Goal: Information Seeking & Learning: Check status

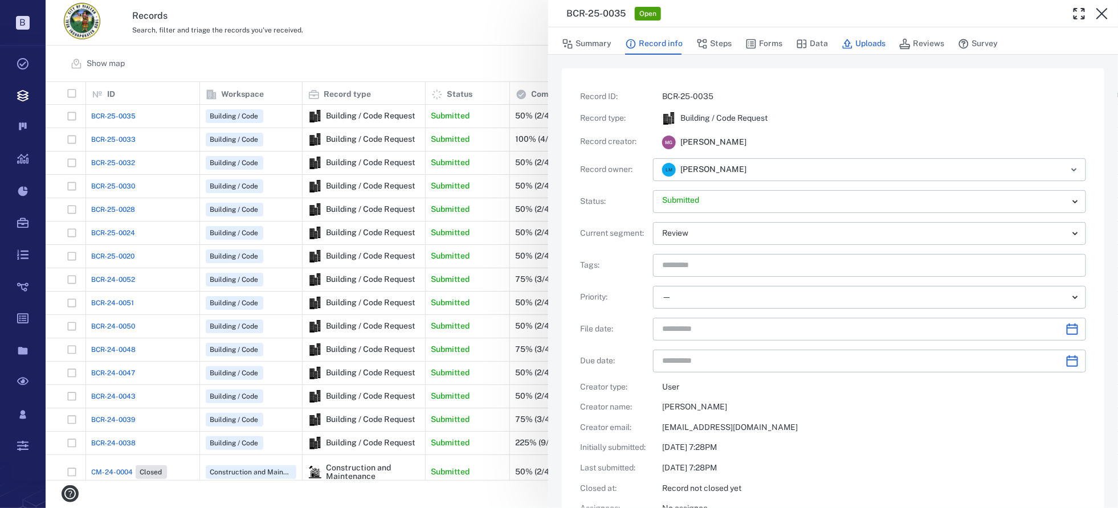
click at [876, 41] on button "Uploads" at bounding box center [864, 44] width 44 height 22
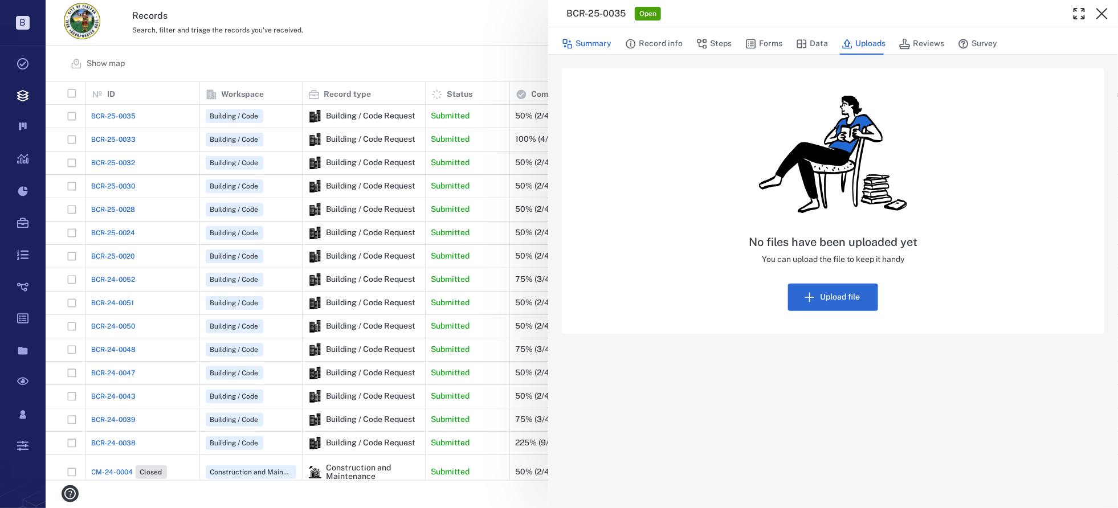
click at [585, 43] on button "Summary" at bounding box center [587, 44] width 50 height 22
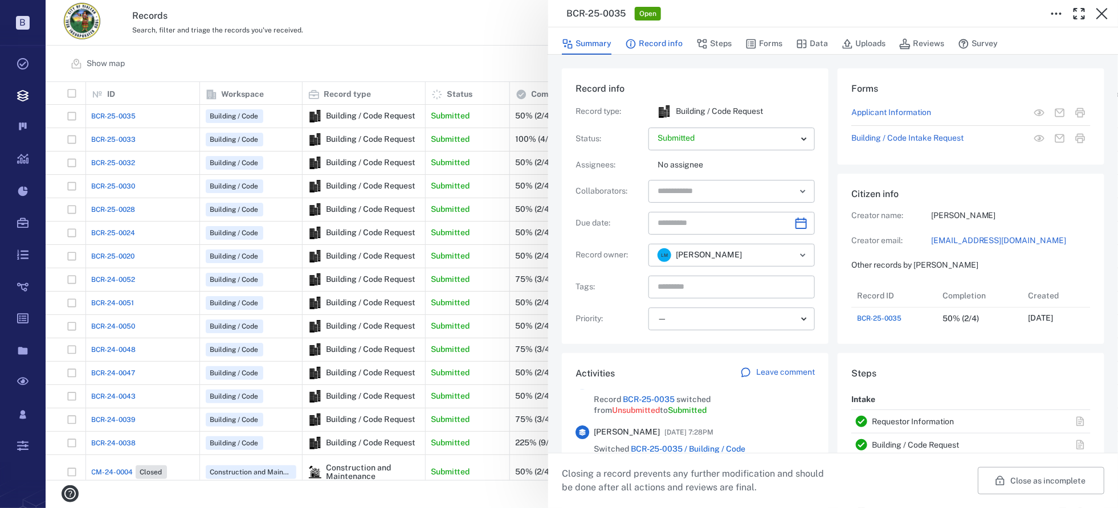
click at [663, 43] on button "Record info" at bounding box center [654, 44] width 58 height 22
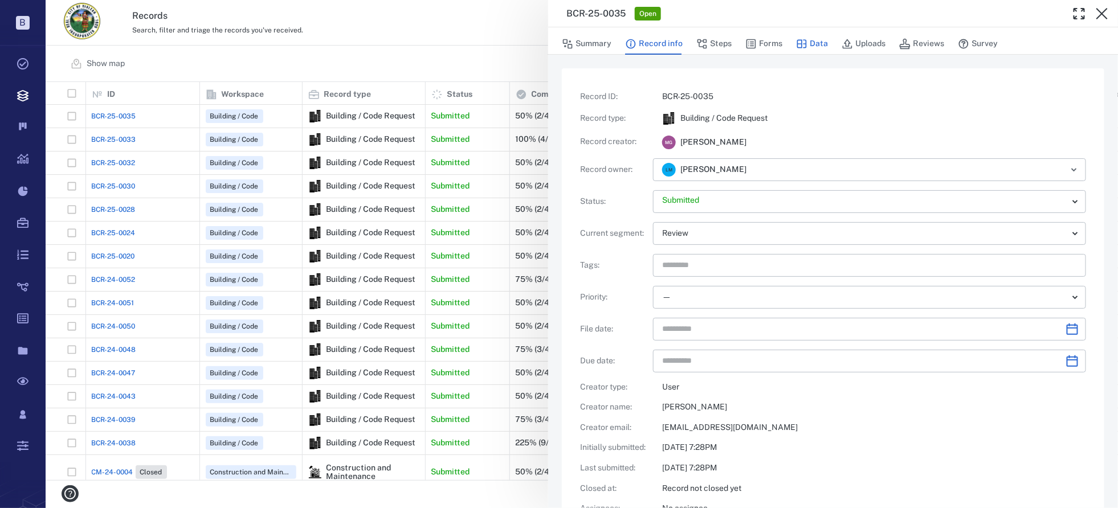
click at [801, 47] on icon "button" at bounding box center [802, 43] width 10 height 9
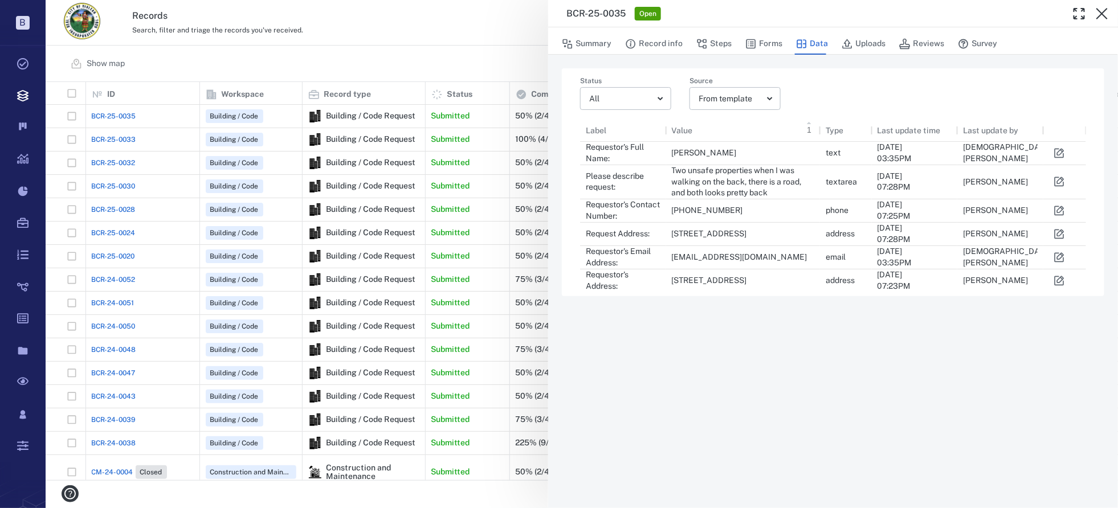
scroll to position [164, 498]
drag, startPoint x: 168, startPoint y: 478, endPoint x: 657, endPoint y: 168, distance: 578.2
click at [381, 480] on div "**********" at bounding box center [582, 254] width 1073 height 508
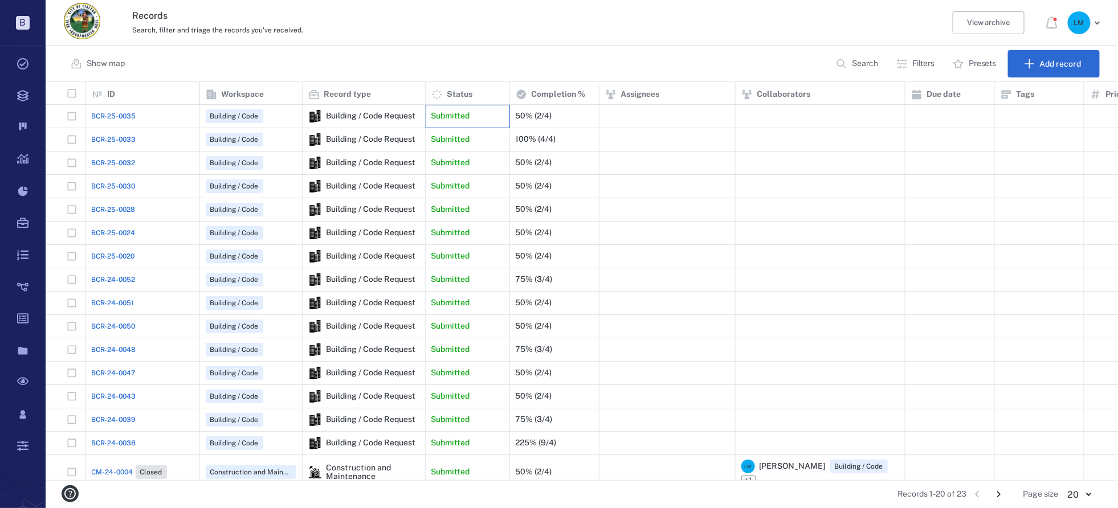
click at [459, 119] on p "Submitted" at bounding box center [450, 116] width 39 height 11
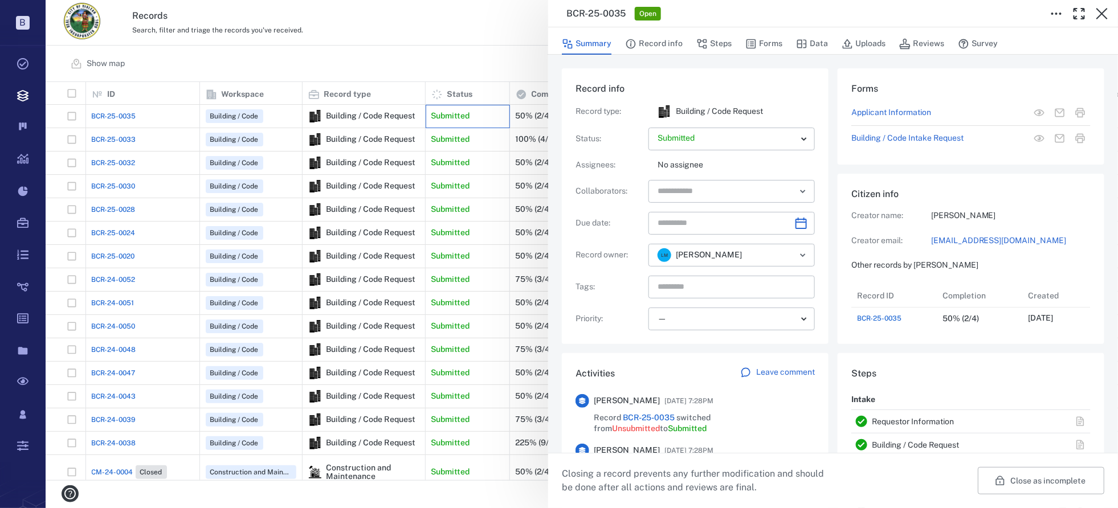
scroll to position [45, 227]
click at [437, 137] on div "BCR-25-0035 Open Summary Record info Steps Forms Data Uploads Reviews Survey Re…" at bounding box center [582, 254] width 1073 height 508
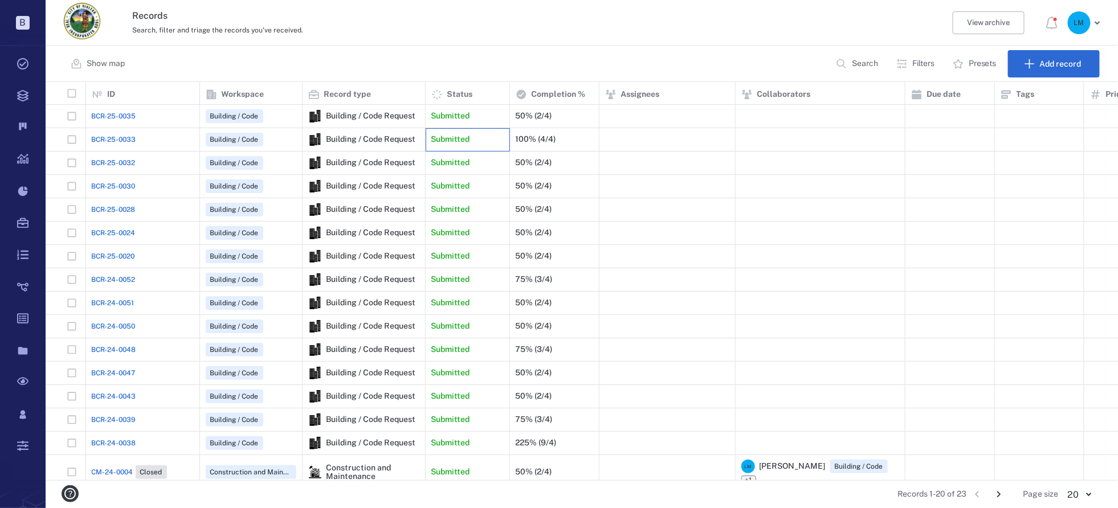
click at [467, 140] on p "Submitted" at bounding box center [450, 139] width 39 height 11
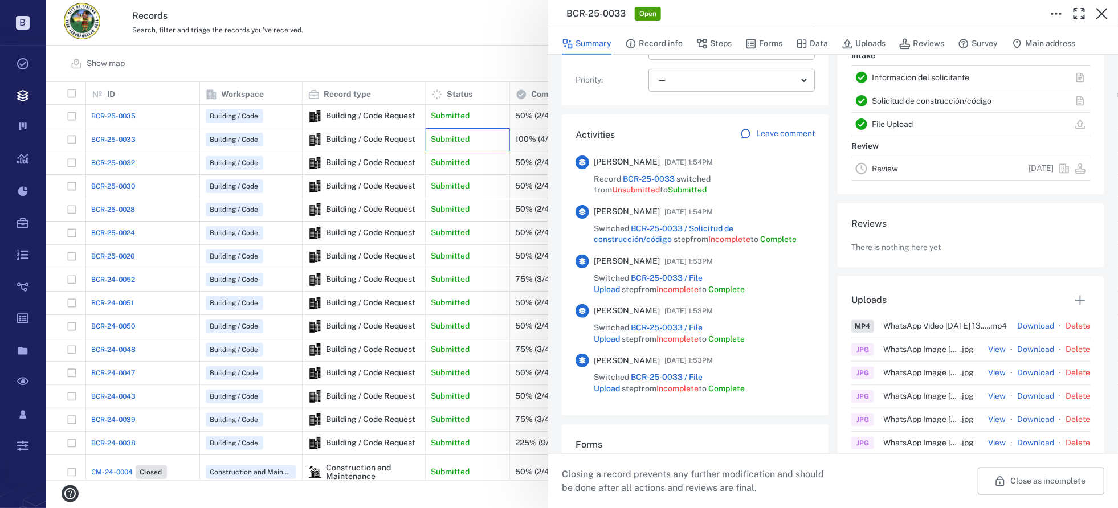
scroll to position [314, 0]
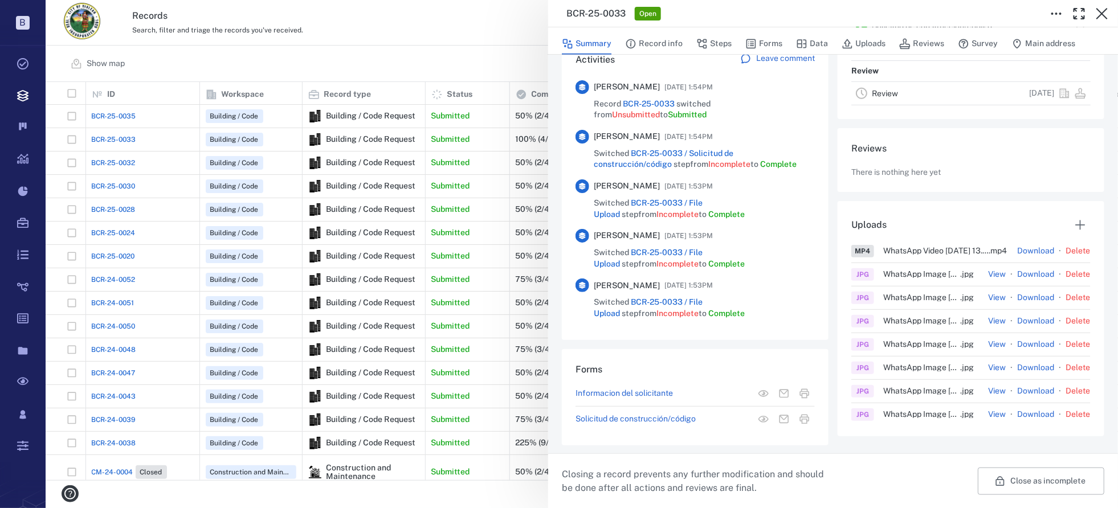
click at [916, 278] on span "WhatsApp Image [DATE] at 13.32.23_7941f112 . jpg" at bounding box center [935, 274] width 105 height 8
click at [989, 280] on button "View" at bounding box center [998, 274] width 18 height 11
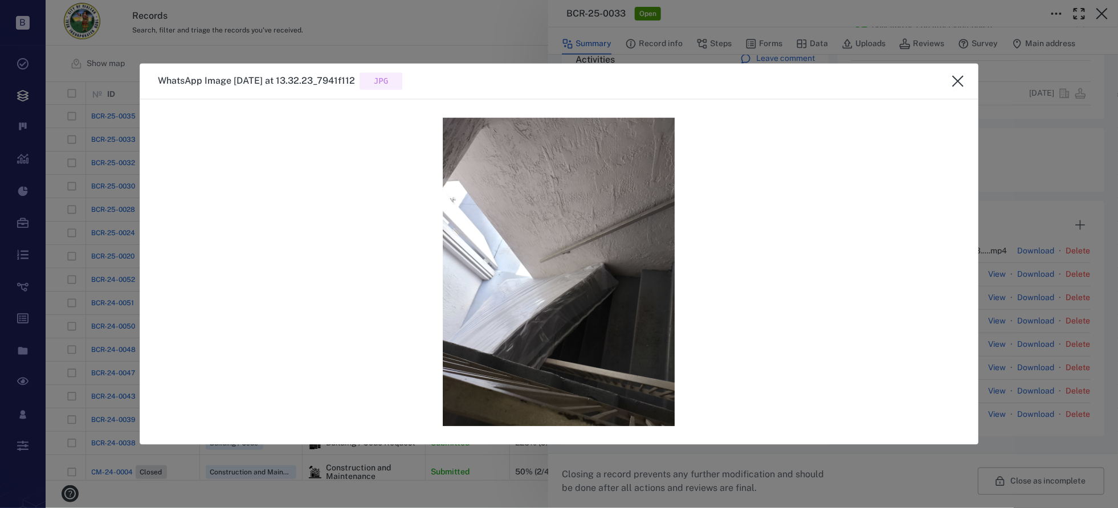
click at [963, 80] on icon "close" at bounding box center [958, 82] width 14 height 14
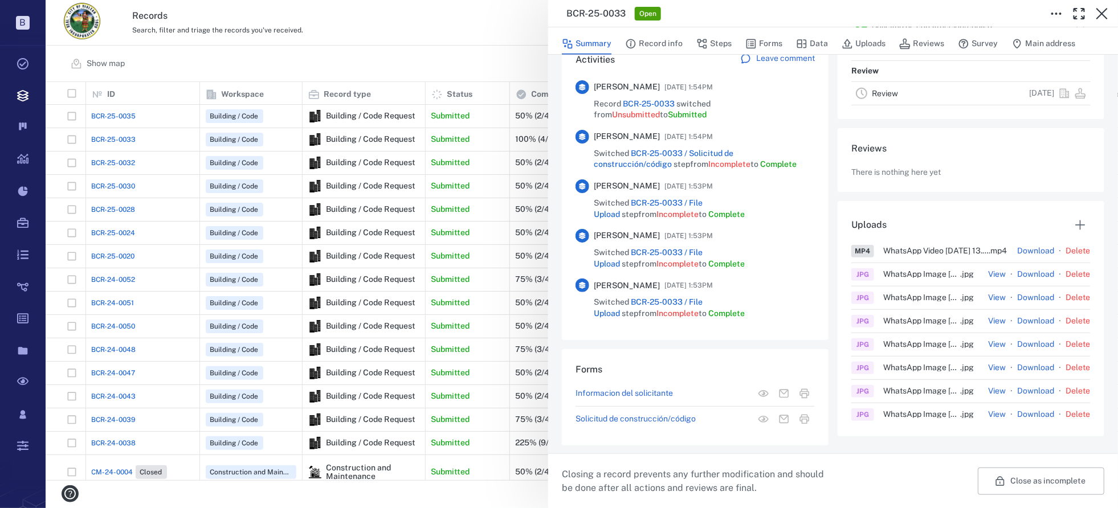
click at [989, 304] on button "View" at bounding box center [998, 297] width 18 height 11
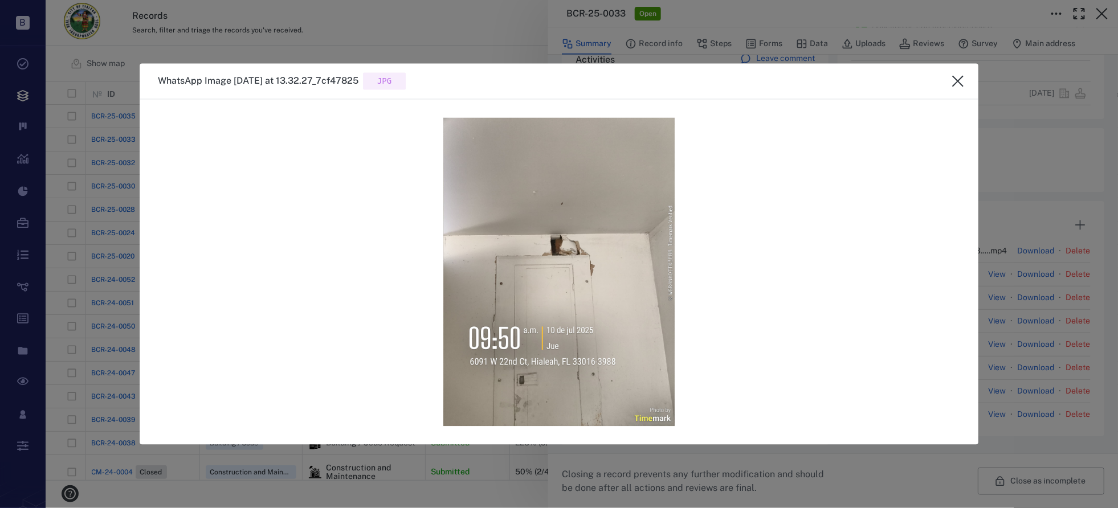
click at [958, 80] on icon "close" at bounding box center [958, 82] width 14 height 14
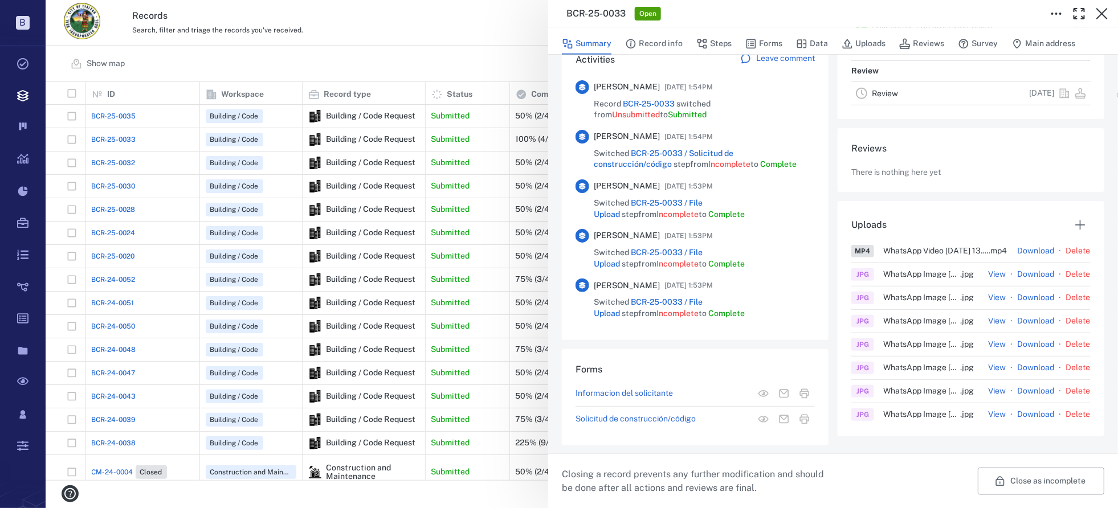
click at [989, 327] on button "View" at bounding box center [998, 321] width 18 height 11
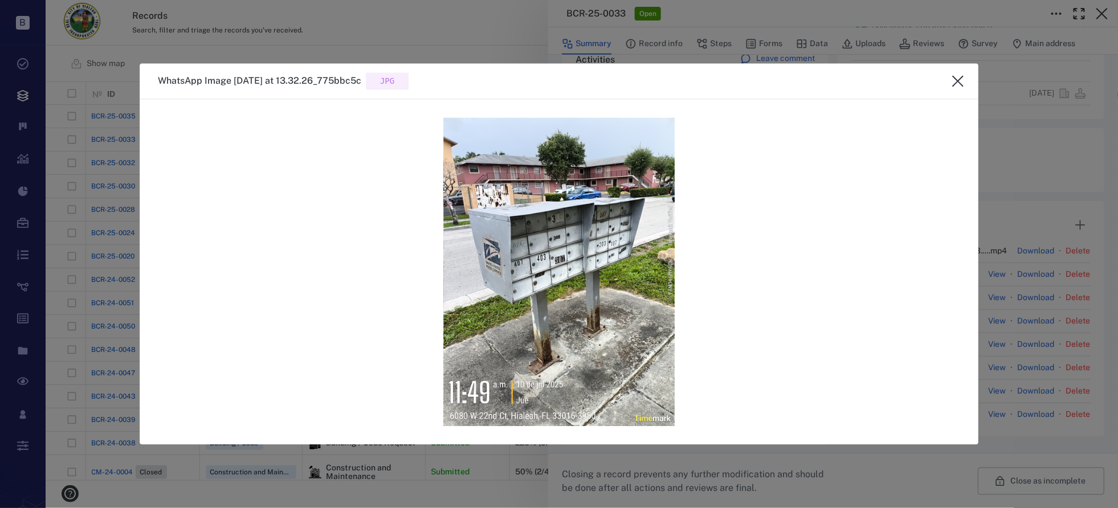
click at [962, 80] on icon "close" at bounding box center [958, 82] width 14 height 14
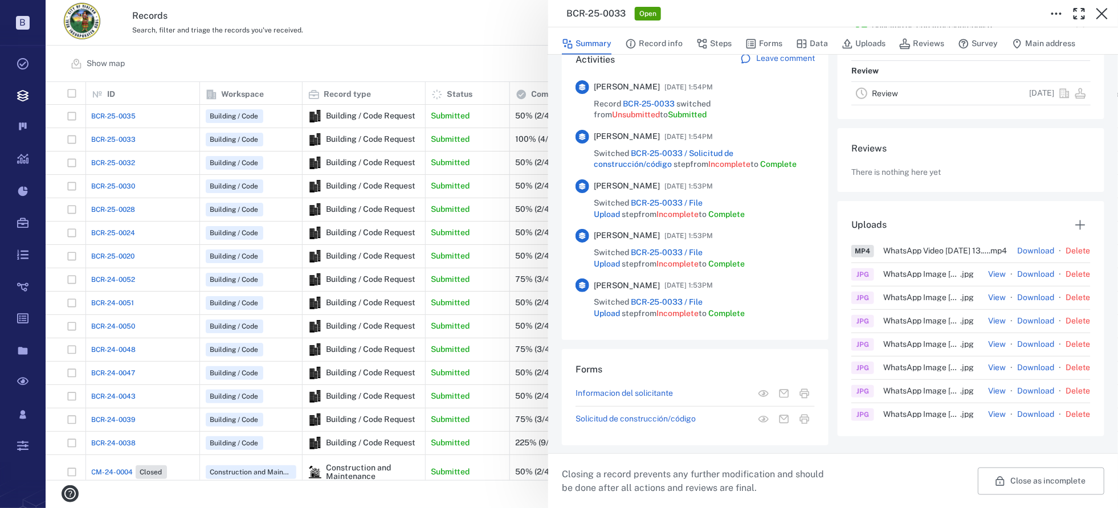
click at [989, 372] on button "View" at bounding box center [998, 367] width 18 height 11
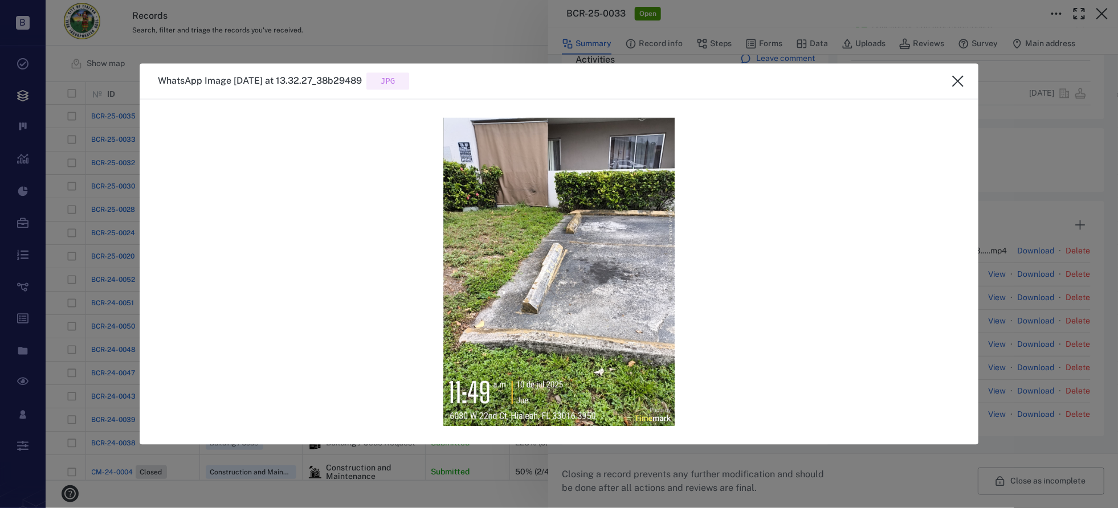
click at [957, 81] on icon "close" at bounding box center [958, 82] width 14 height 14
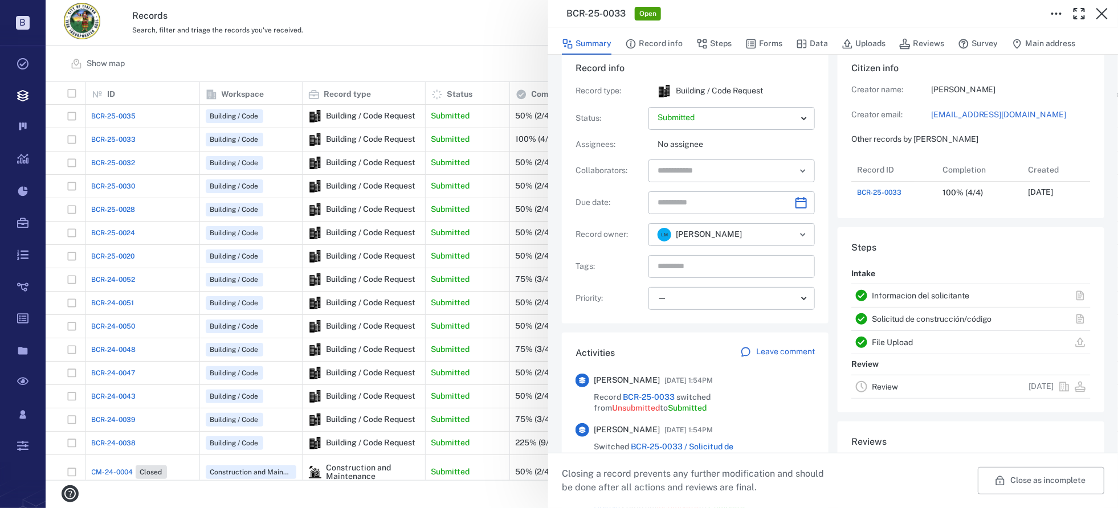
scroll to position [0, 0]
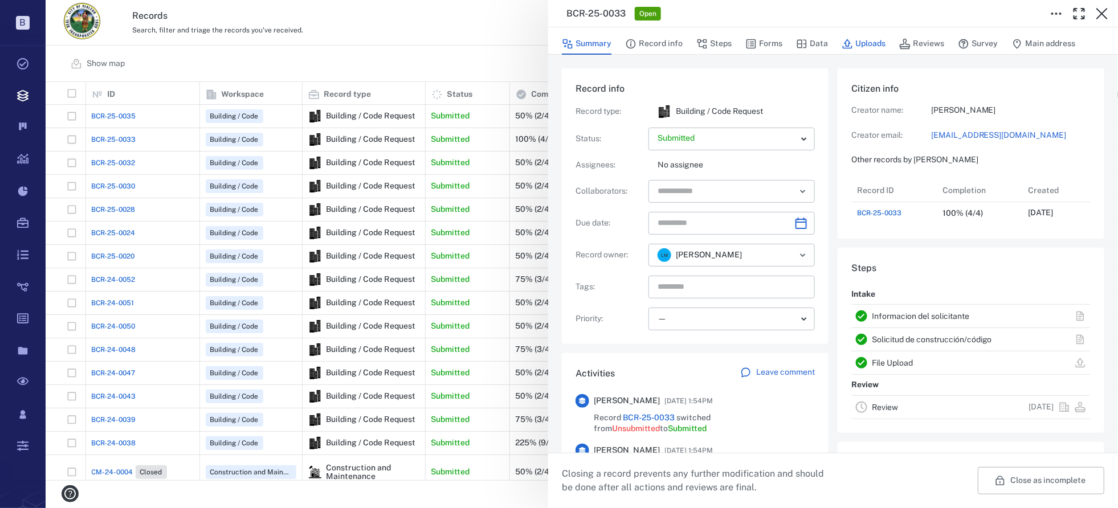
click at [852, 45] on button "Uploads" at bounding box center [864, 44] width 44 height 22
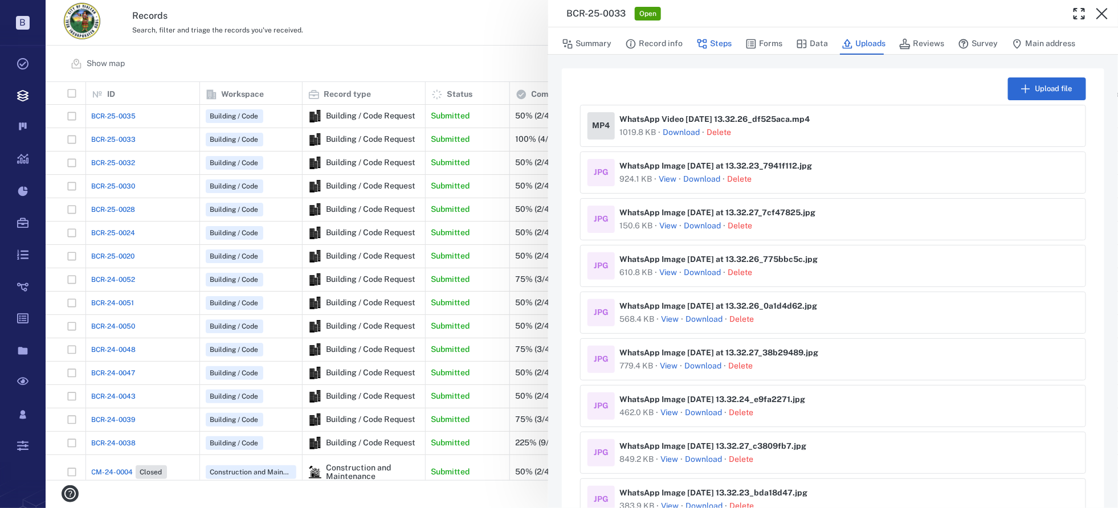
click at [723, 41] on button "Steps" at bounding box center [713, 44] width 35 height 22
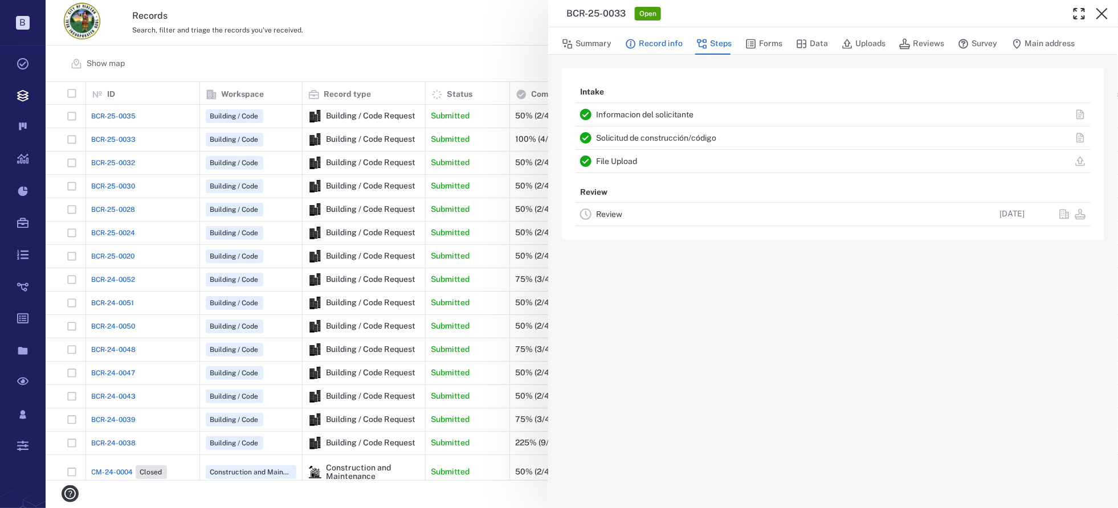
click at [663, 47] on button "Record info" at bounding box center [654, 44] width 58 height 22
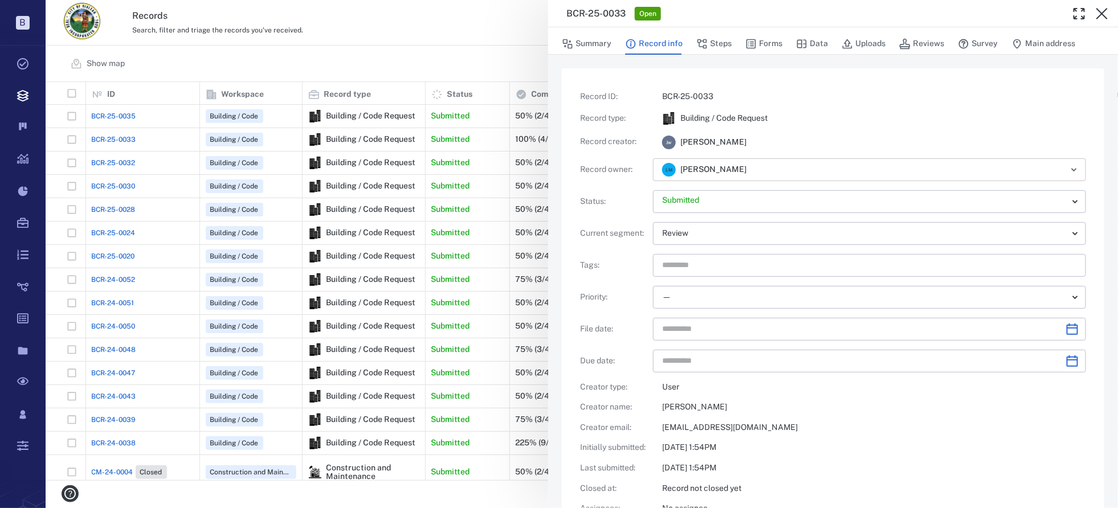
click at [1068, 173] on icon "Open" at bounding box center [1075, 170] width 14 height 14
click at [881, 95] on p "BCR-25-0033" at bounding box center [874, 96] width 424 height 11
click at [572, 43] on icon "button" at bounding box center [567, 43] width 11 height 11
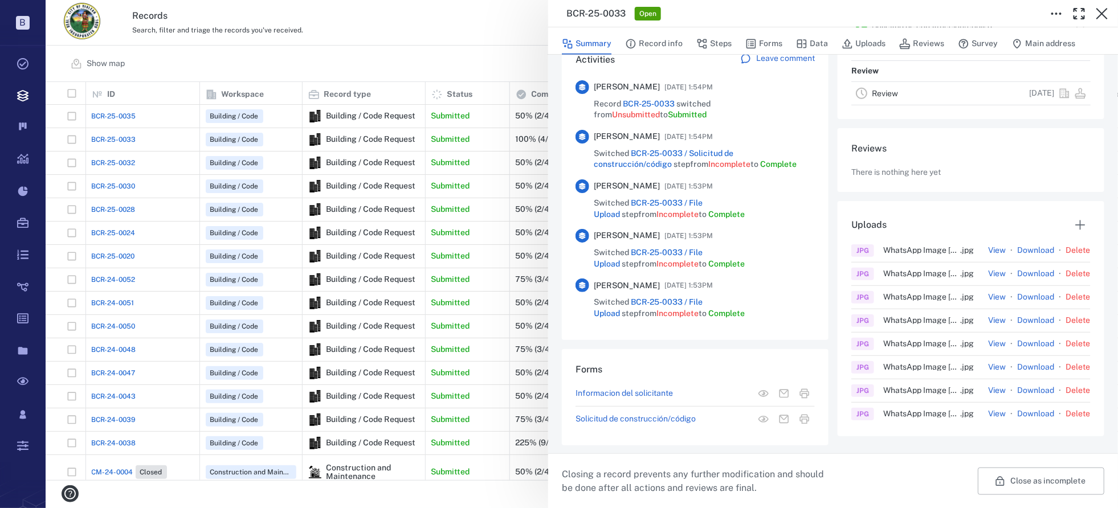
scroll to position [72, 0]
click at [626, 393] on p "Informacion del solicitante" at bounding box center [624, 393] width 97 height 11
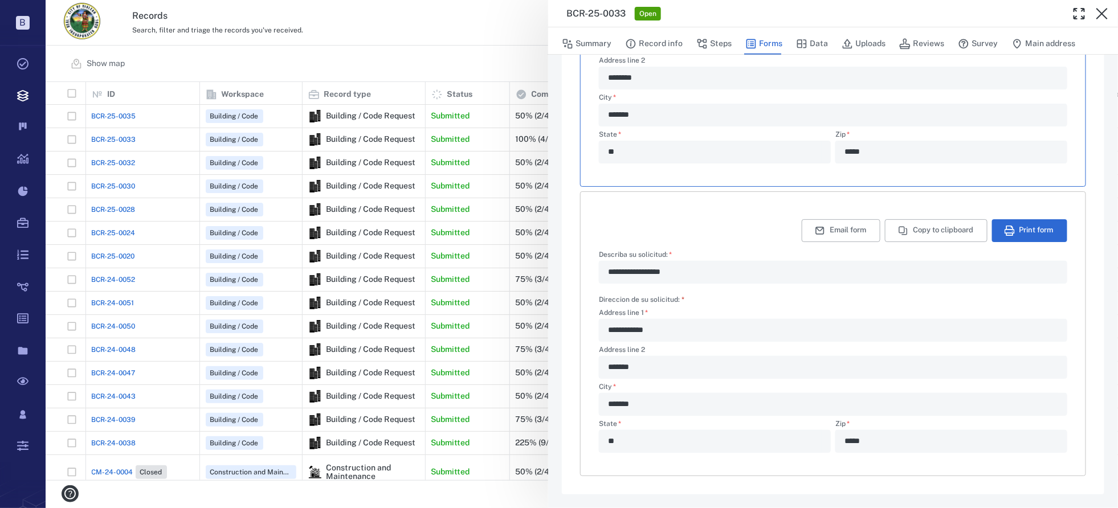
scroll to position [2, 0]
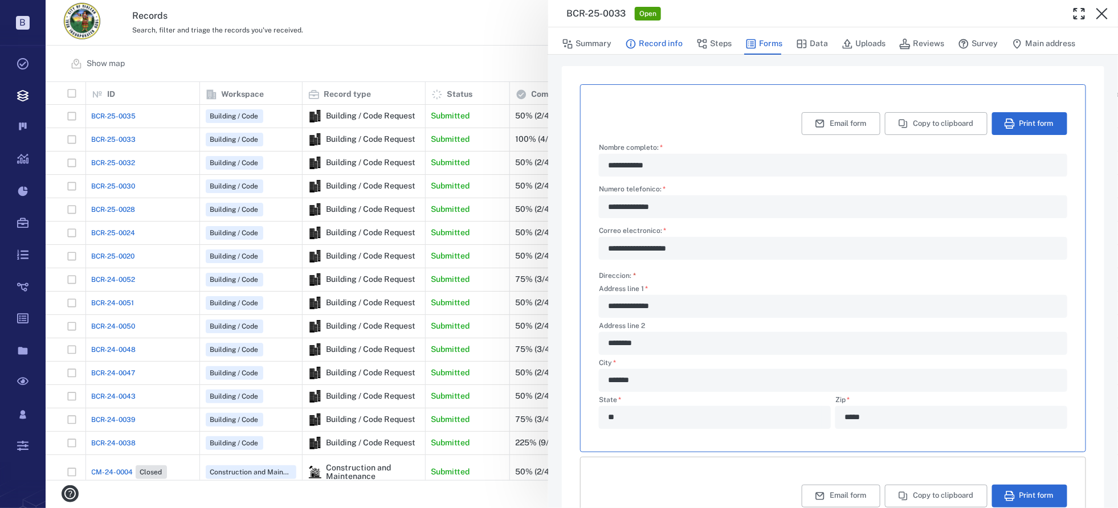
click at [655, 42] on button "Record info" at bounding box center [654, 44] width 58 height 22
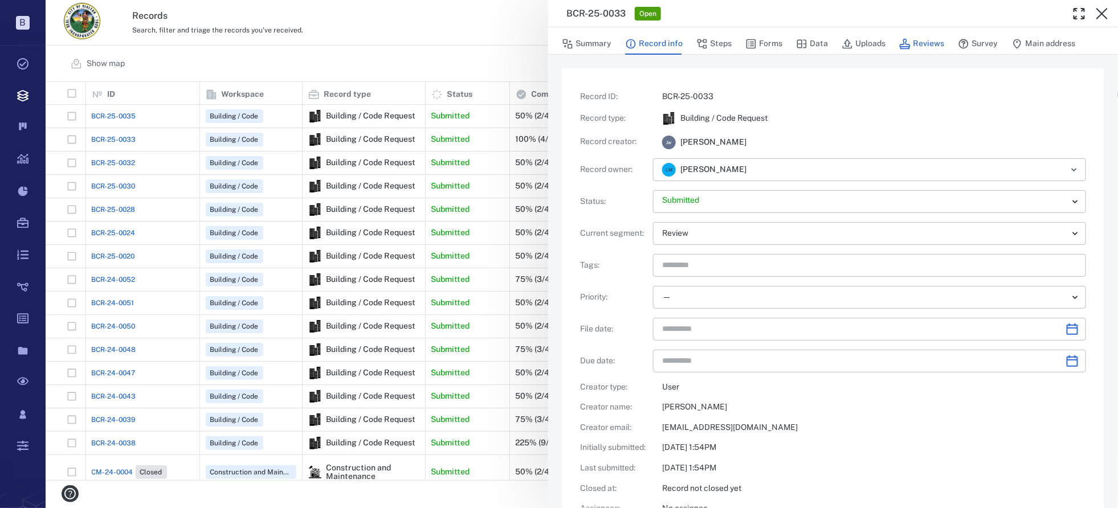
click at [902, 43] on icon "button" at bounding box center [904, 43] width 11 height 11
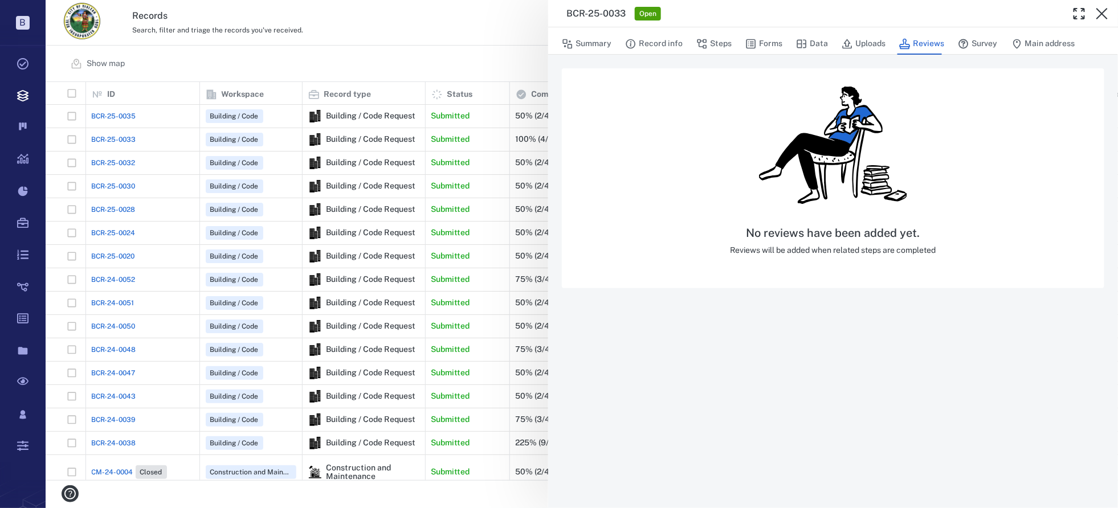
click at [1087, 41] on div "Summary Record info Steps Forms Data Uploads Reviews Survey Main address" at bounding box center [833, 43] width 543 height 23
click at [1052, 42] on button "Main address" at bounding box center [1044, 44] width 64 height 22
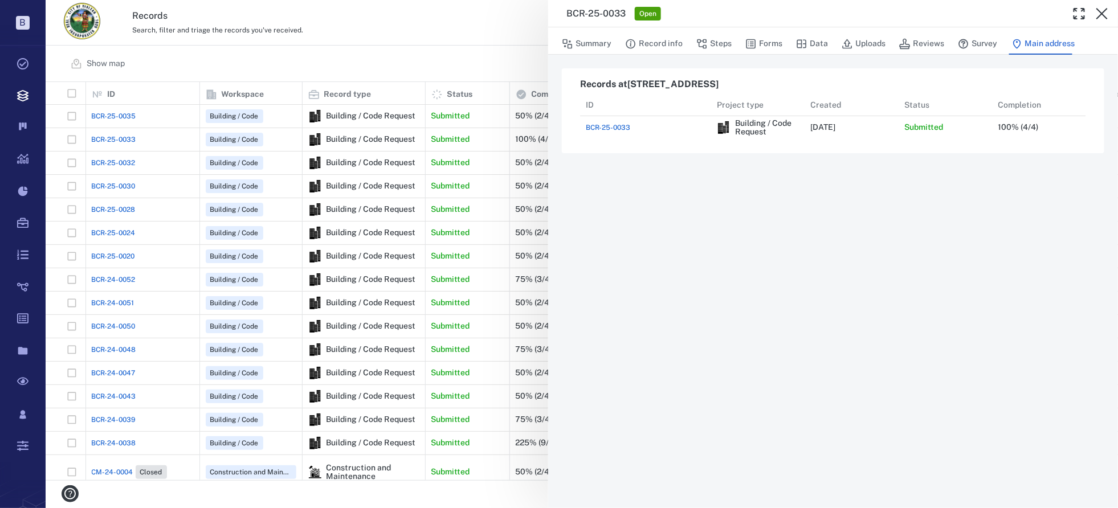
scroll to position [38, 498]
click at [653, 40] on button "Record info" at bounding box center [654, 44] width 58 height 22
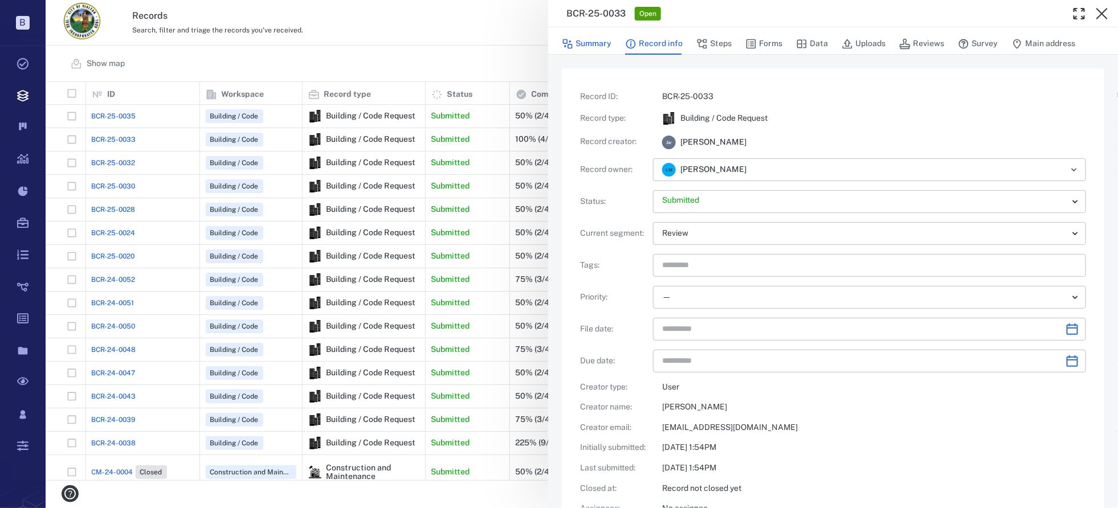
click at [594, 43] on button "Summary" at bounding box center [587, 44] width 50 height 22
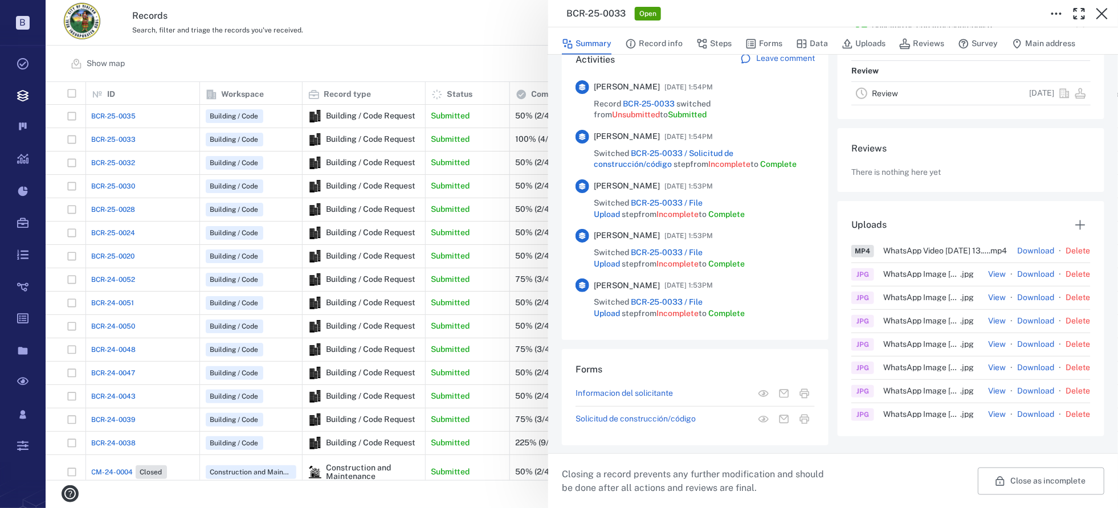
click at [1026, 257] on link "Download" at bounding box center [1036, 251] width 37 height 11
click at [989, 280] on button "View" at bounding box center [998, 274] width 18 height 11
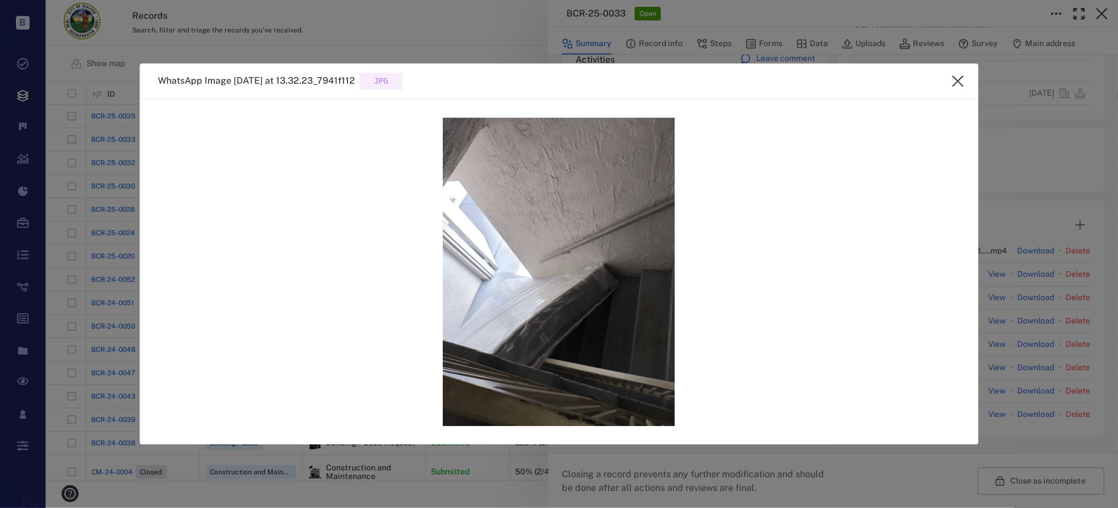
click at [956, 82] on icon "close" at bounding box center [958, 82] width 14 height 14
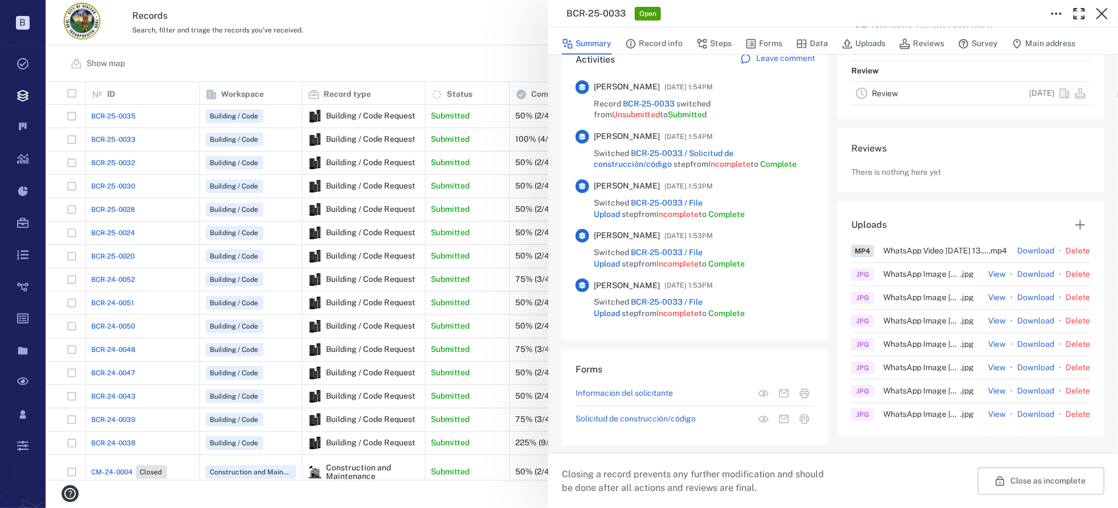
click at [989, 327] on button "View" at bounding box center [998, 321] width 18 height 11
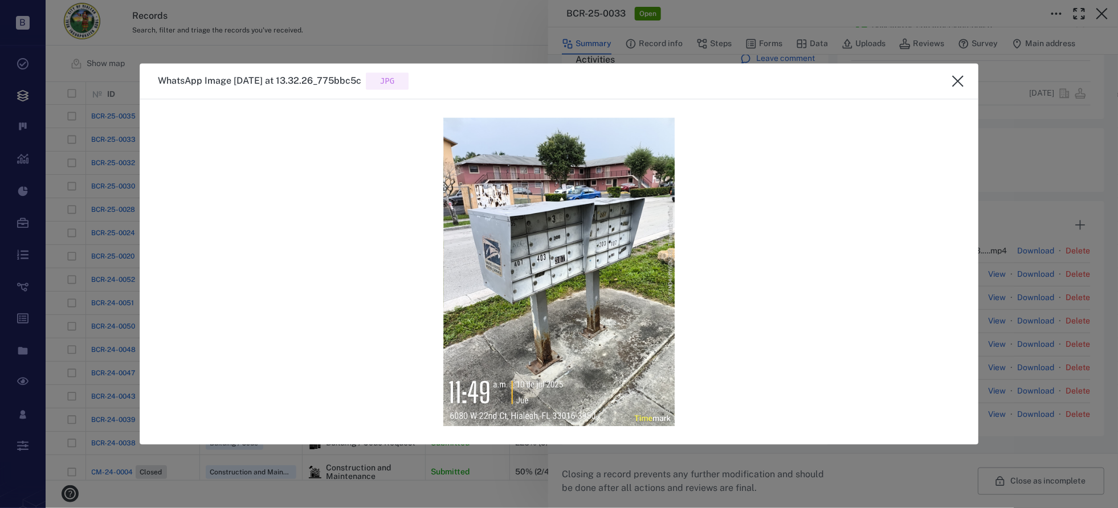
click at [958, 86] on icon "close" at bounding box center [958, 82] width 14 height 14
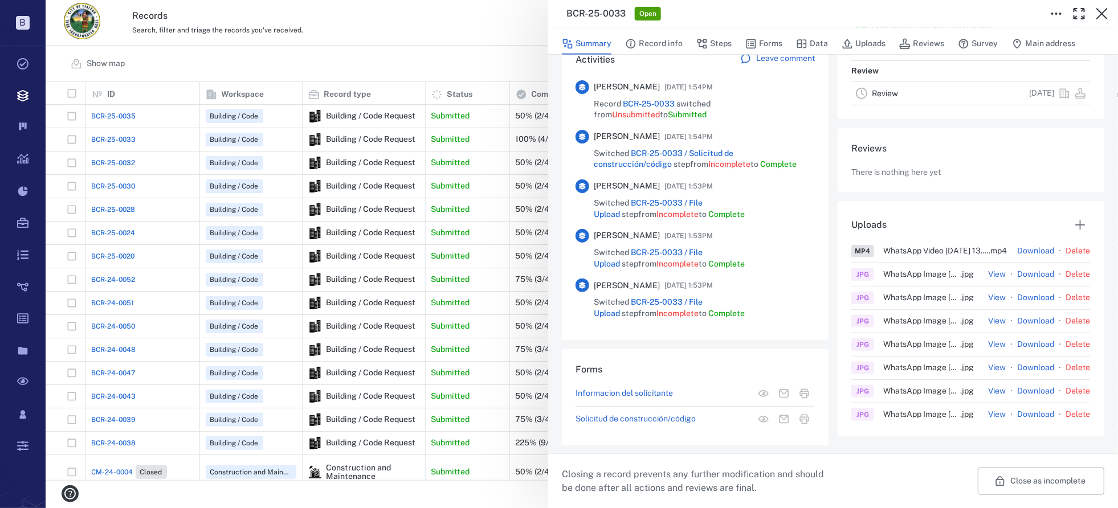
click at [989, 394] on button "View" at bounding box center [998, 391] width 18 height 11
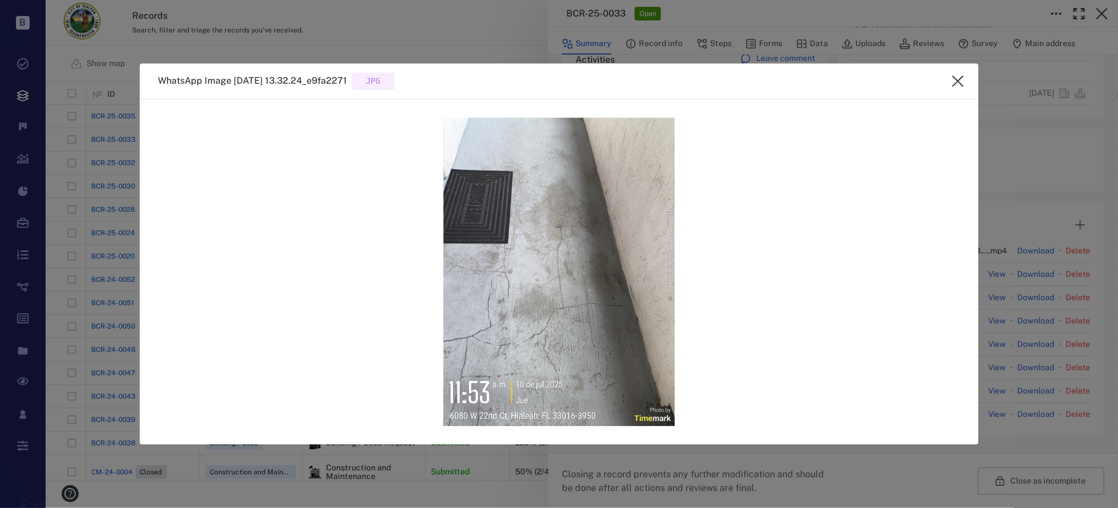
click at [954, 77] on icon "close" at bounding box center [957, 81] width 11 height 11
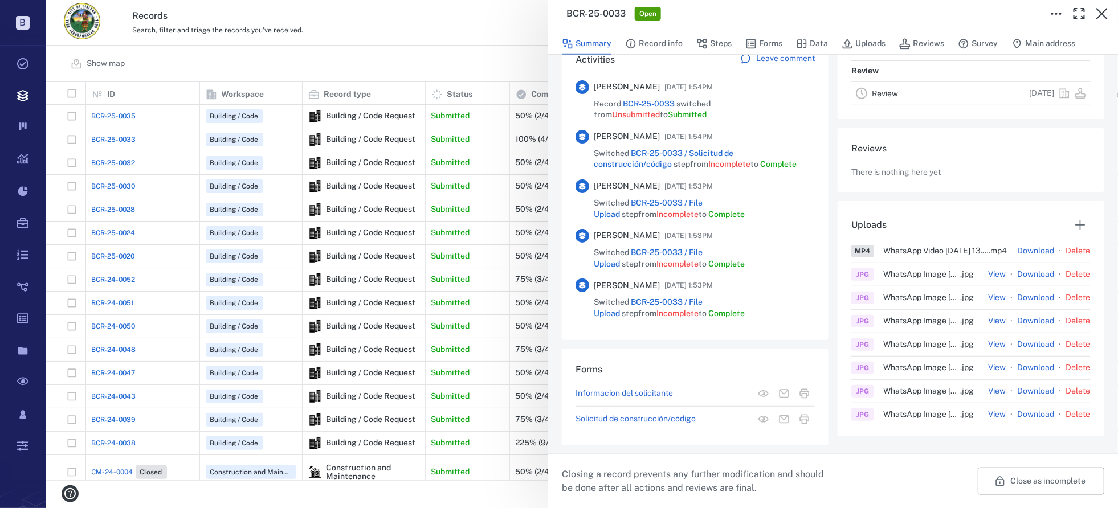
click at [989, 421] on button "View" at bounding box center [998, 414] width 18 height 11
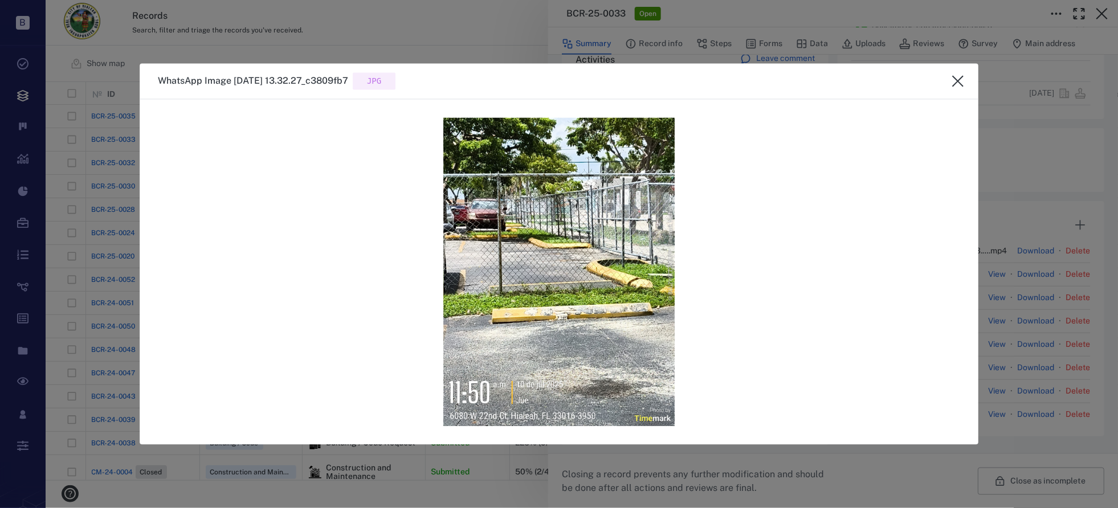
click at [955, 80] on icon "close" at bounding box center [958, 82] width 14 height 14
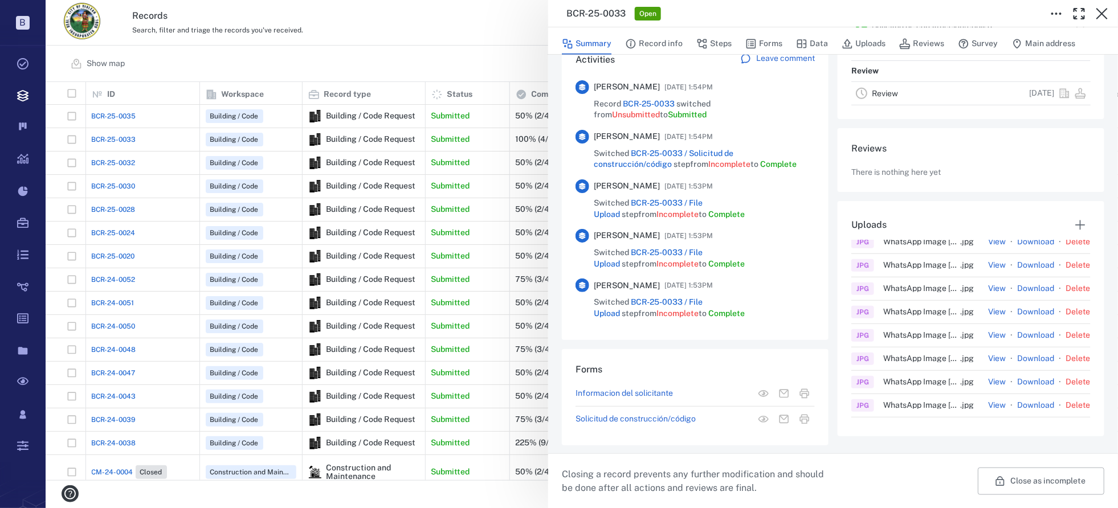
scroll to position [72, 0]
click at [989, 394] on button "View" at bounding box center [998, 389] width 18 height 11
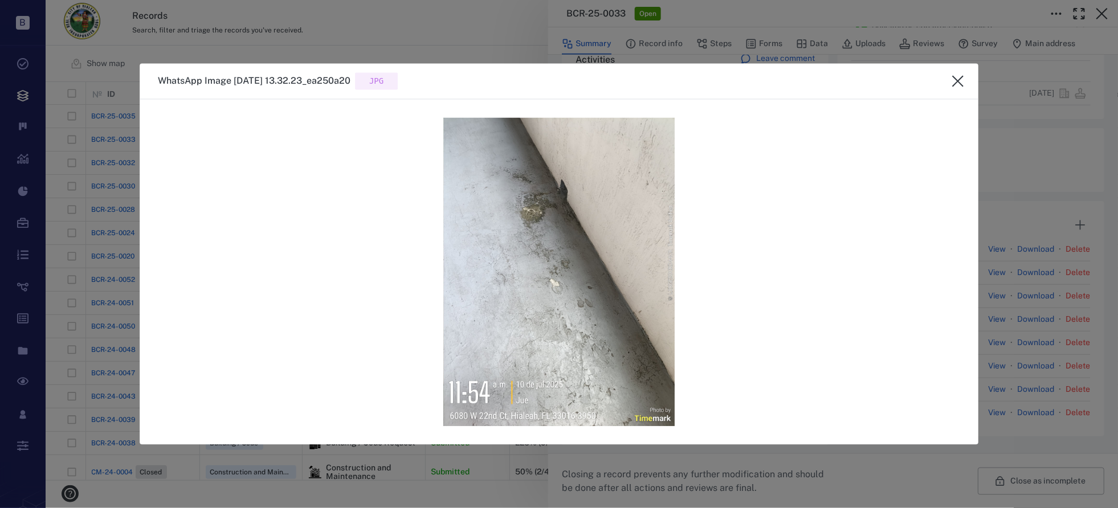
click at [960, 78] on icon "close" at bounding box center [958, 82] width 14 height 14
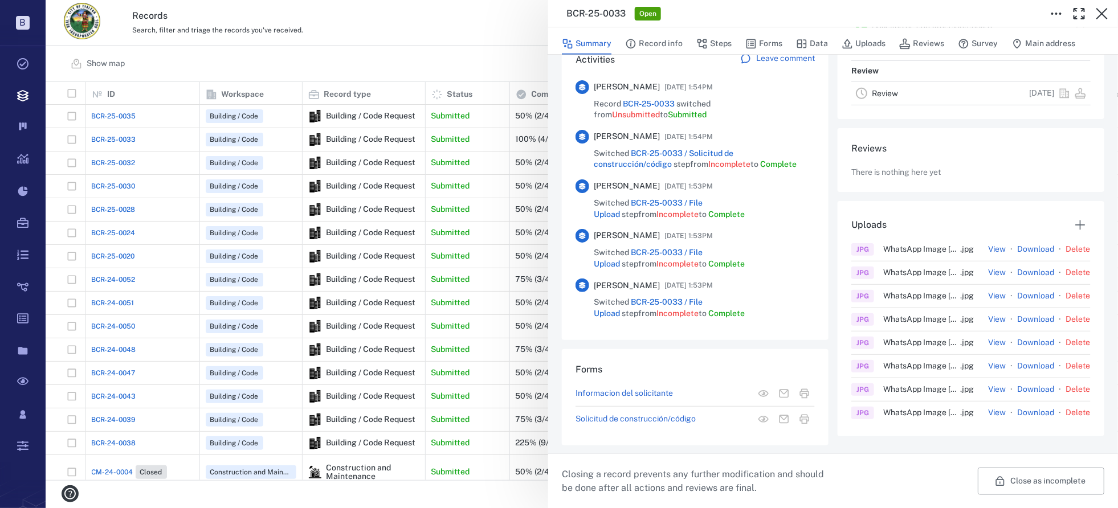
click at [989, 417] on button "View" at bounding box center [998, 413] width 18 height 11
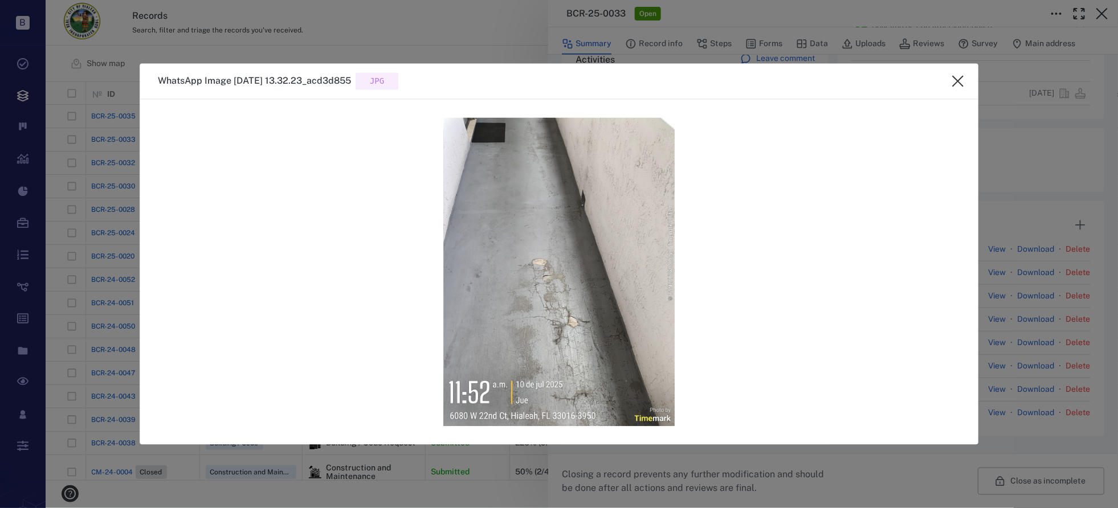
click at [957, 79] on icon "close" at bounding box center [958, 82] width 14 height 14
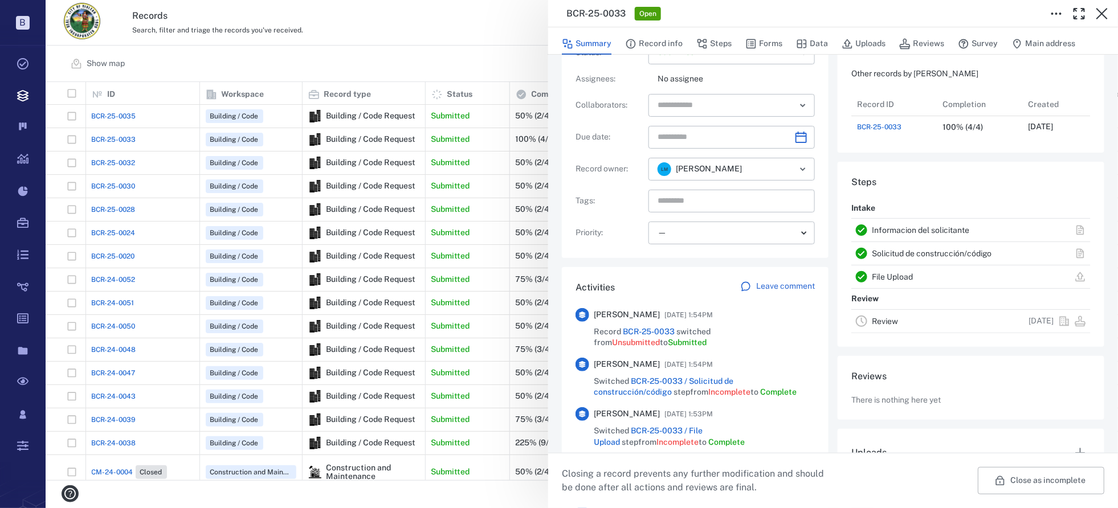
scroll to position [0, 0]
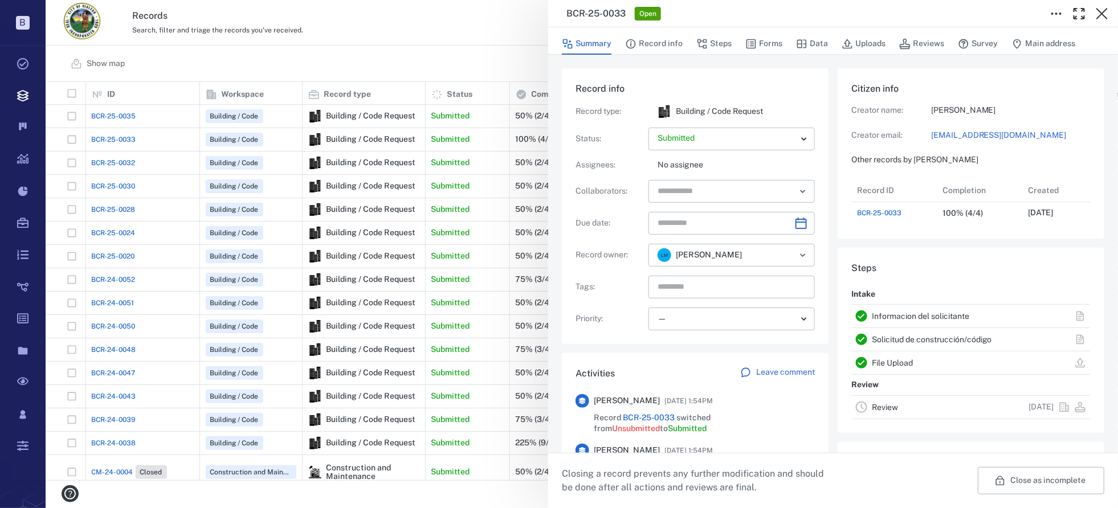
click at [423, 155] on div "BCR-25-0033 Open Summary Record info Steps Forms Data Uploads Reviews Survey Ma…" at bounding box center [582, 254] width 1073 height 508
click at [488, 172] on div "BCR-25-0033 Open Summary Record info Steps Forms Data Uploads Reviews Survey Ma…" at bounding box center [582, 254] width 1073 height 508
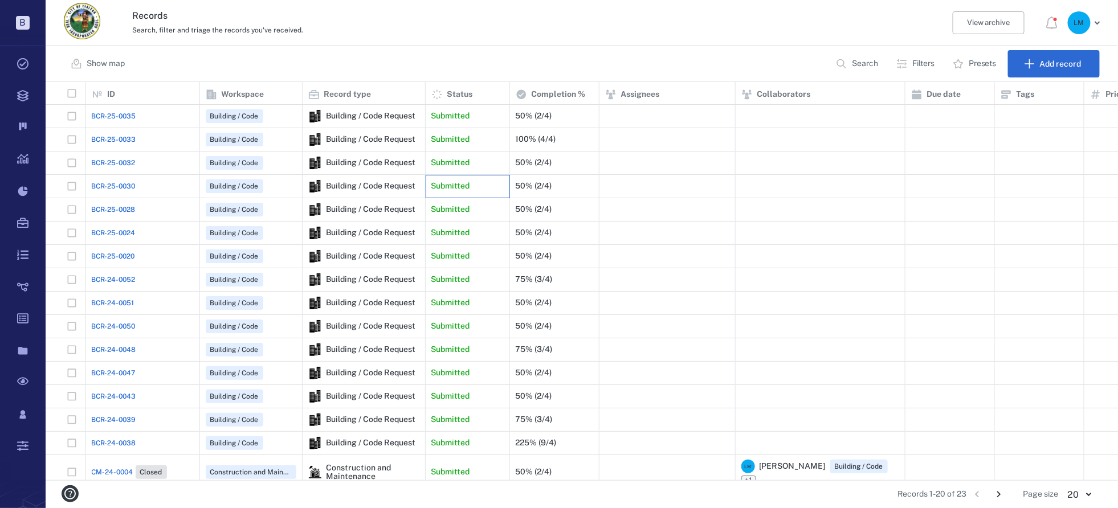
click at [471, 184] on div "Submitted" at bounding box center [467, 186] width 72 height 23
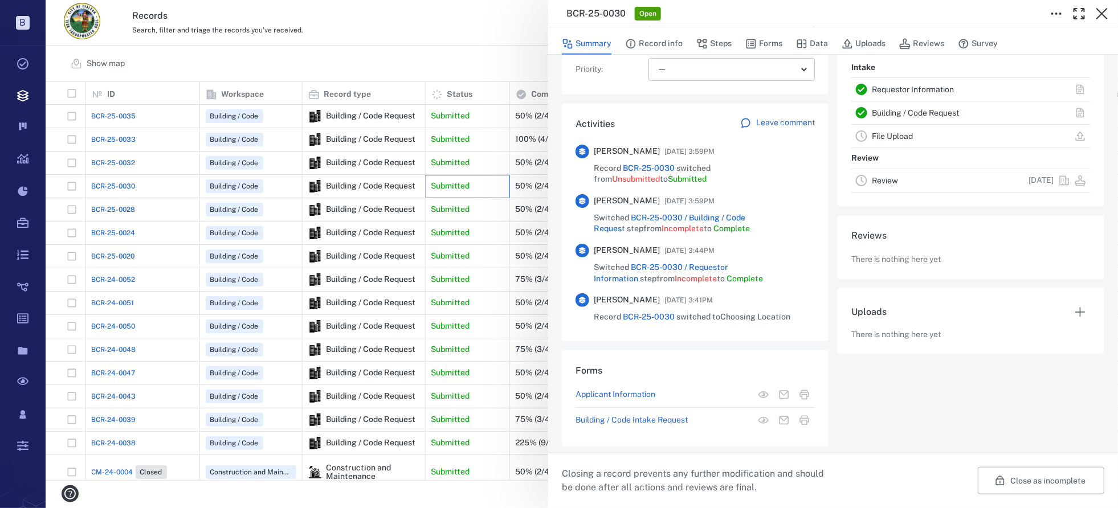
scroll to position [251, 0]
click at [613, 419] on p "Building / Code Intake Request" at bounding box center [632, 418] width 112 height 11
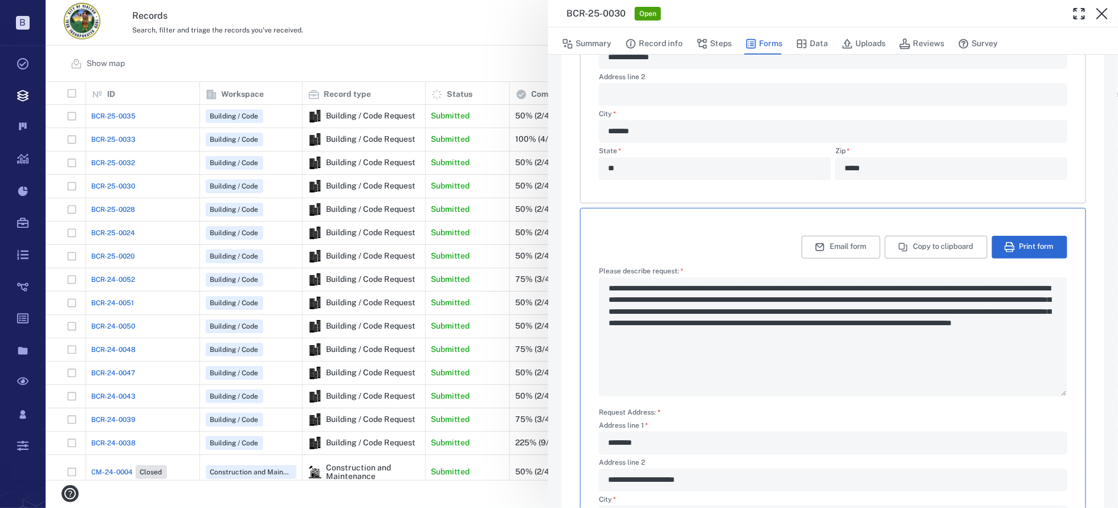
type textarea "*"
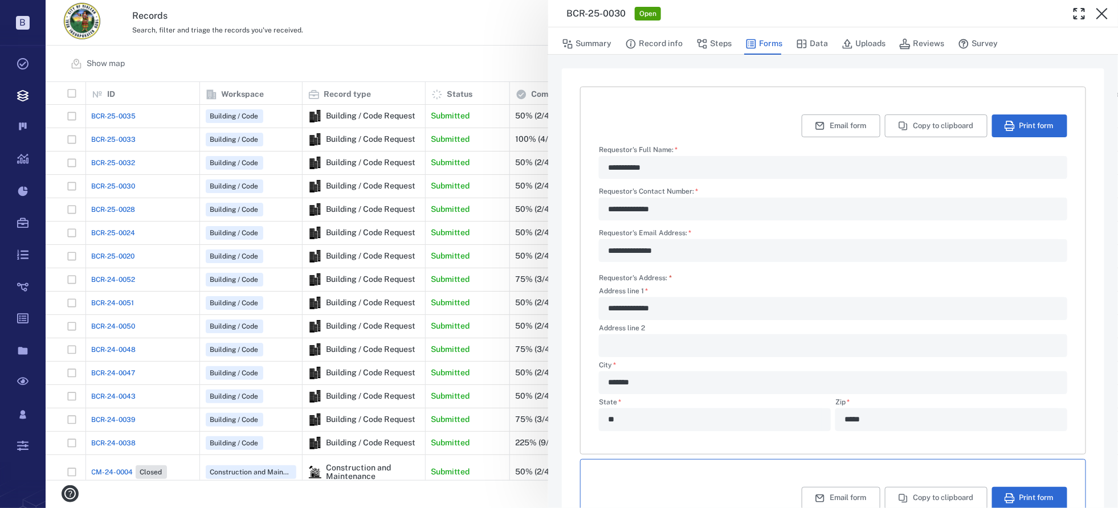
drag, startPoint x: 1104, startPoint y: 14, endPoint x: 535, endPoint y: 47, distance: 569.8
click at [536, 47] on div "**********" at bounding box center [582, 254] width 1073 height 508
click at [588, 44] on button "Summary" at bounding box center [587, 44] width 50 height 22
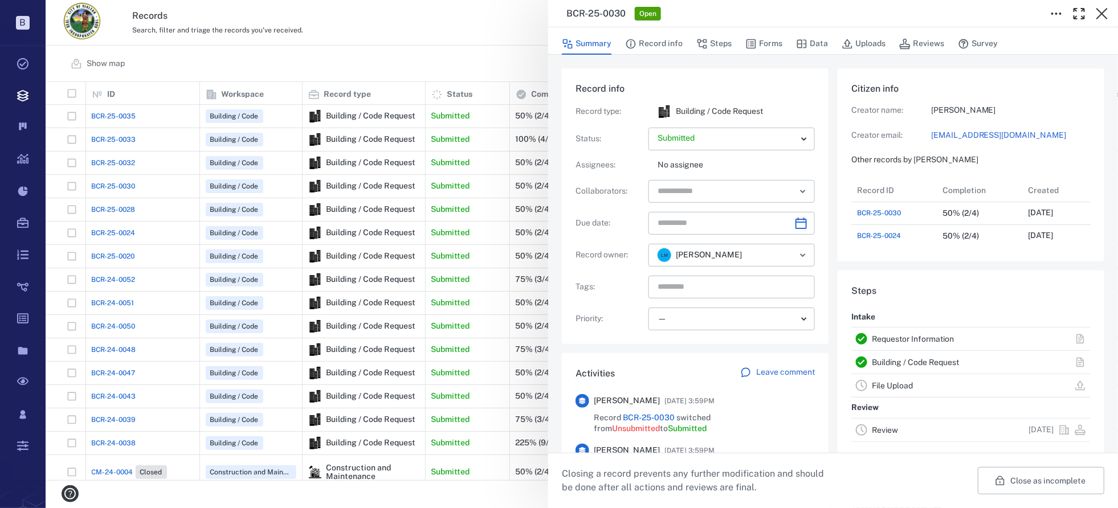
scroll to position [68, 227]
click at [802, 256] on icon "Open" at bounding box center [803, 255] width 14 height 14
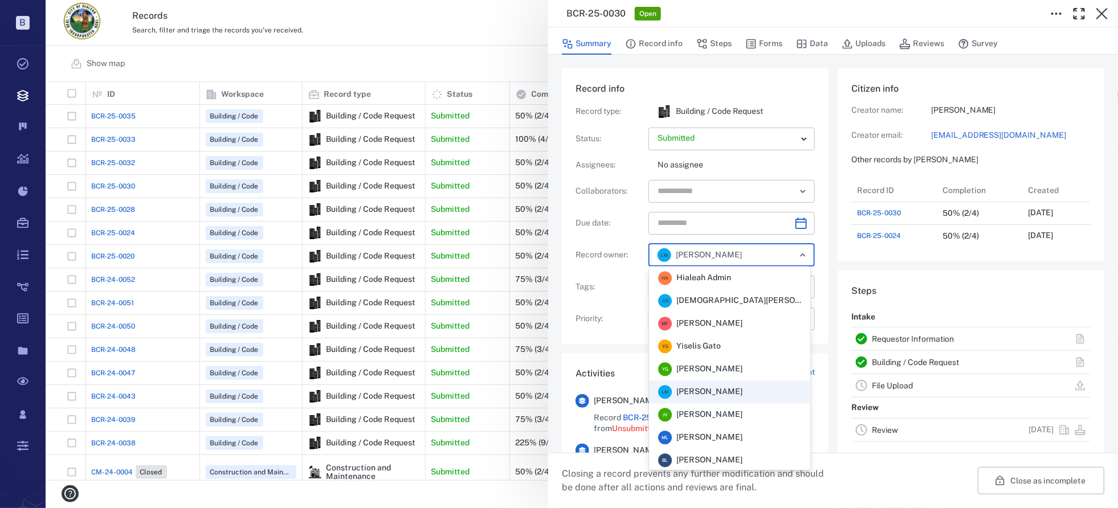
click at [759, 255] on input "text" at bounding box center [766, 255] width 30 height 16
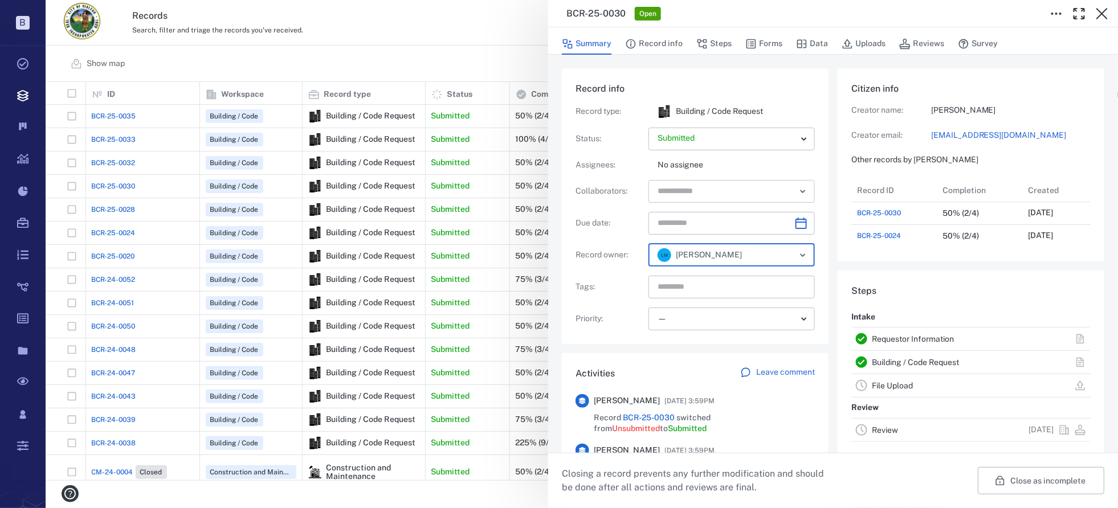
click at [786, 195] on div "​" at bounding box center [732, 191] width 166 height 23
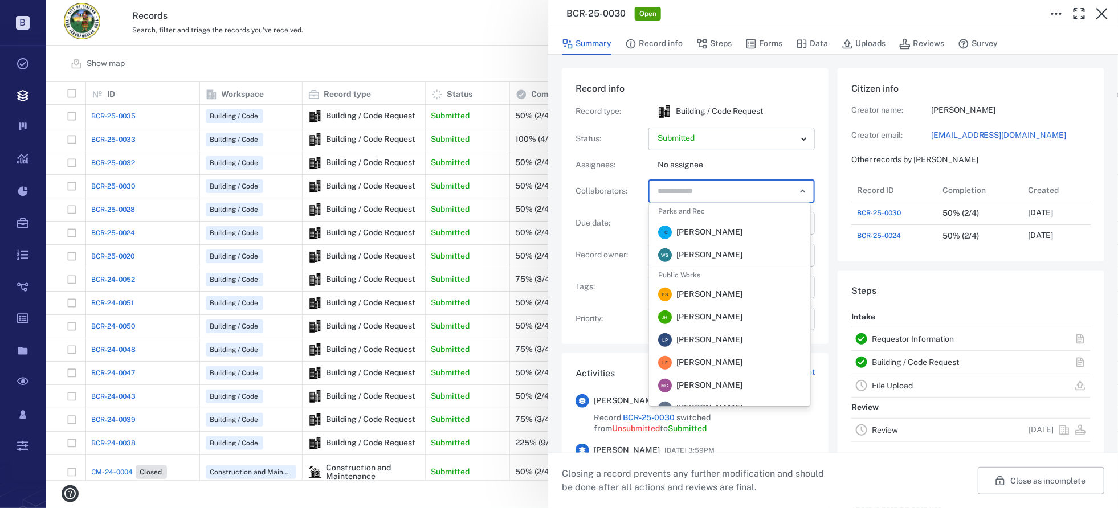
scroll to position [0, 0]
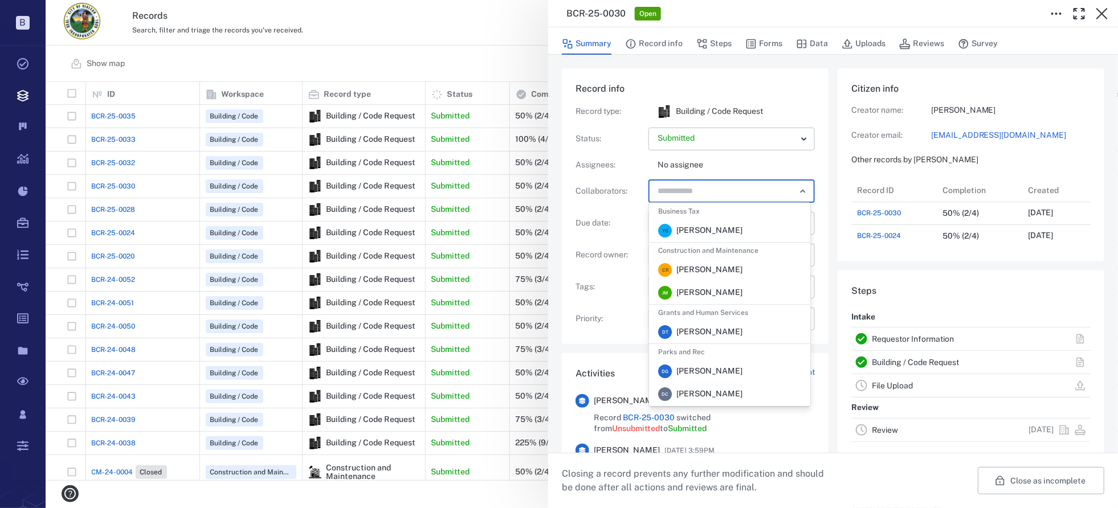
click at [752, 162] on p "No assignee" at bounding box center [736, 165] width 157 height 11
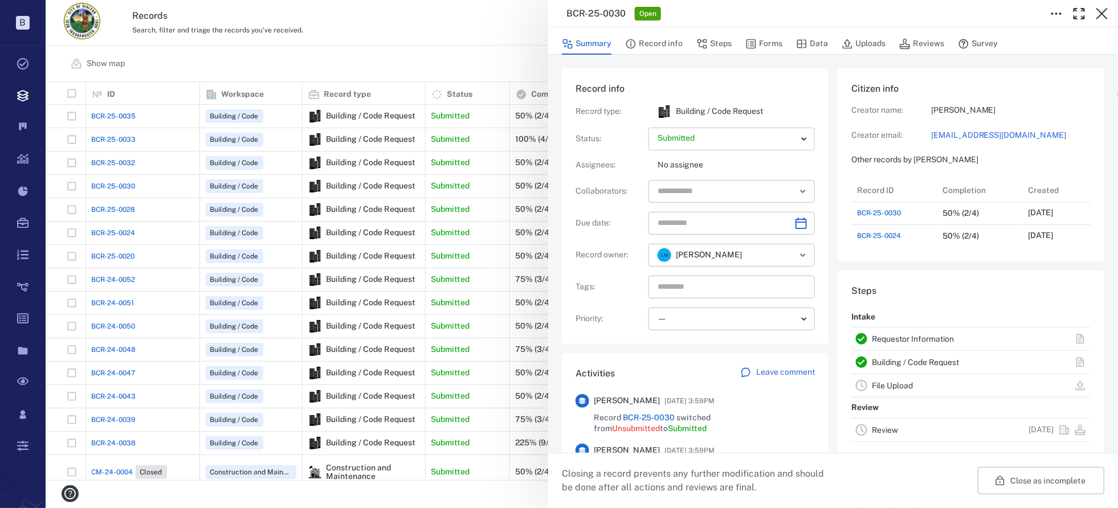
click at [797, 138] on body "B Tasks Records Boards Dashboard Reports Record types Guide steps Rules Form bu…" at bounding box center [559, 254] width 1118 height 508
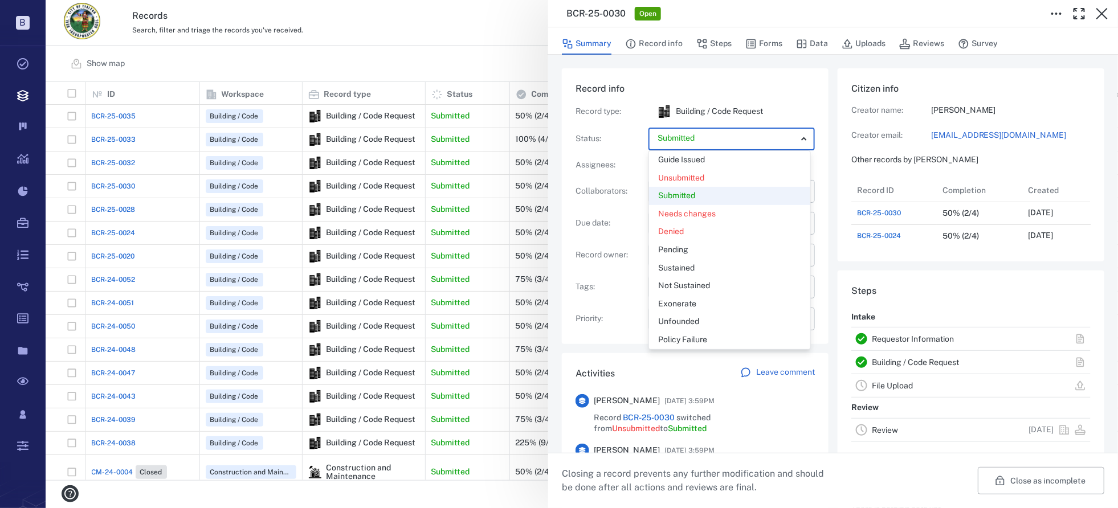
click at [801, 103] on div at bounding box center [559, 254] width 1118 height 508
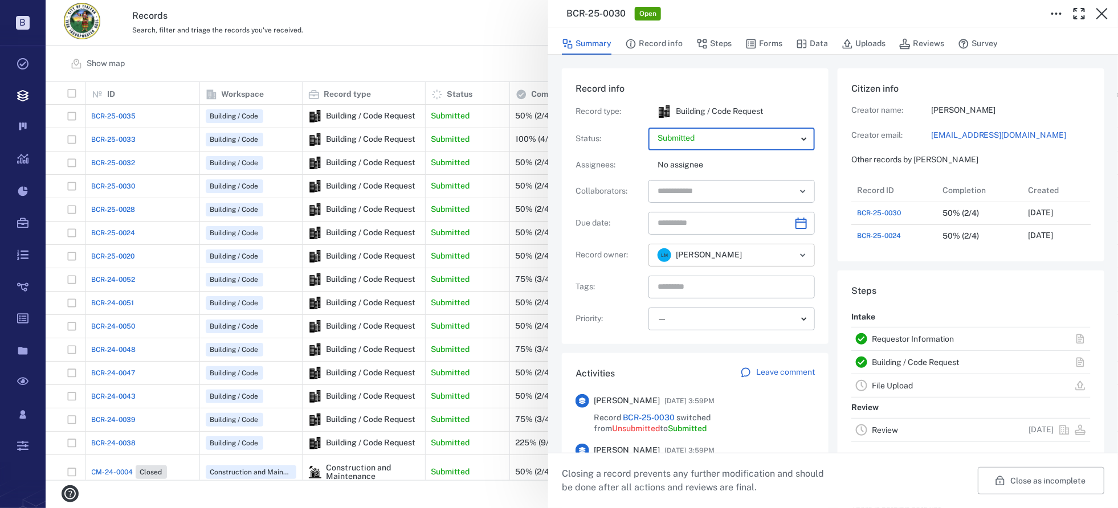
click at [798, 256] on icon "Open" at bounding box center [803, 255] width 14 height 14
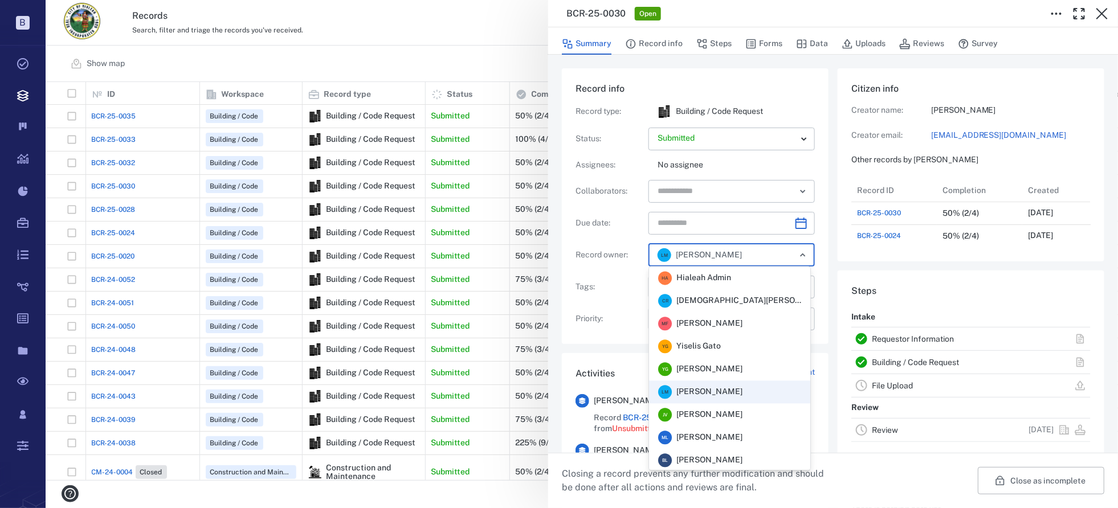
click at [695, 368] on span "[PERSON_NAME]" at bounding box center [710, 369] width 66 height 11
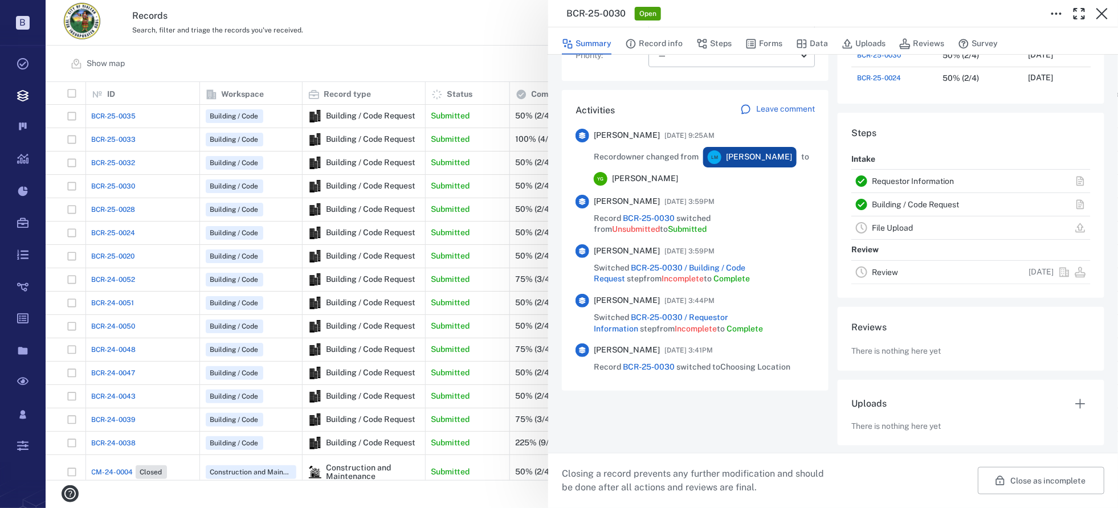
scroll to position [271, 0]
click at [1103, 14] on icon "button" at bounding box center [1102, 13] width 11 height 11
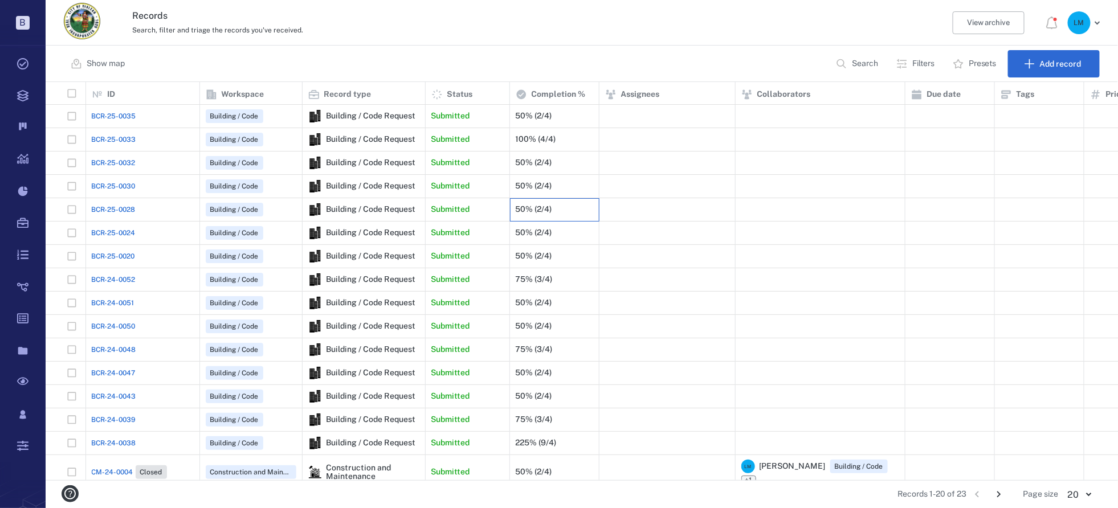
click at [571, 209] on div "50% (2/4)" at bounding box center [555, 209] width 78 height 23
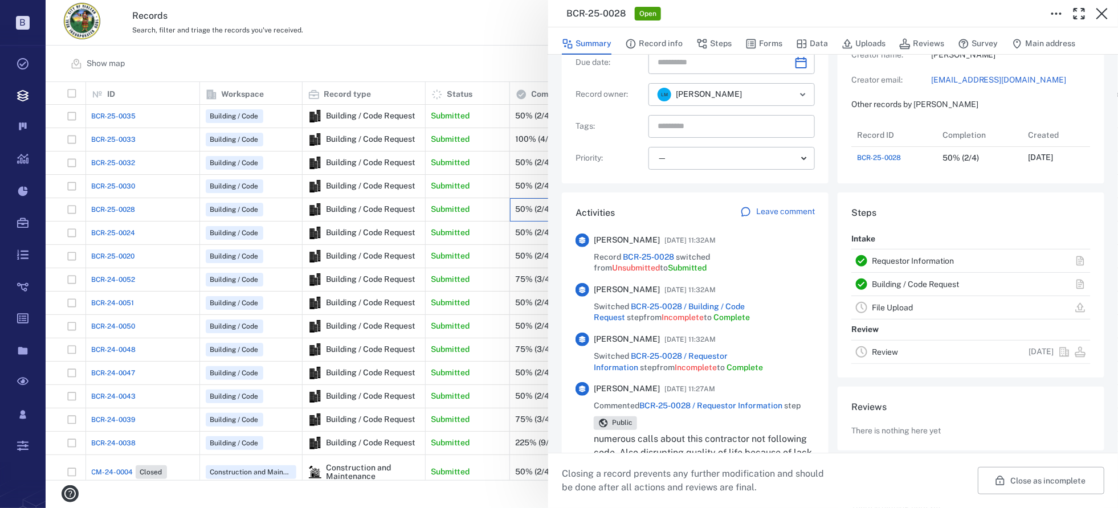
scroll to position [171, 0]
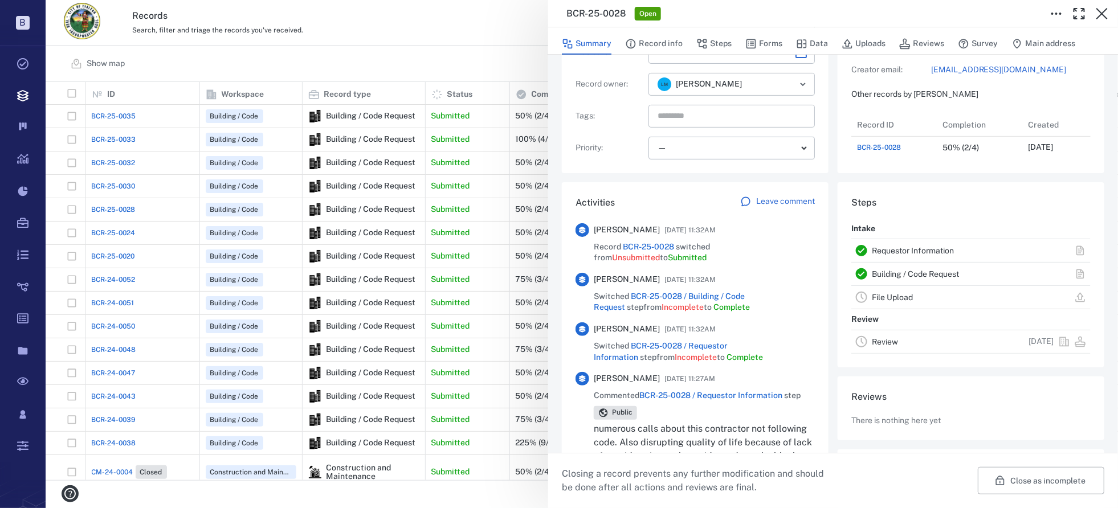
drag, startPoint x: 881, startPoint y: 146, endPoint x: 892, endPoint y: 228, distance: 82.9
click at [881, 146] on span "BCR-25-0028" at bounding box center [879, 147] width 44 height 10
click at [873, 147] on span "BCR-25-0028" at bounding box center [879, 147] width 44 height 10
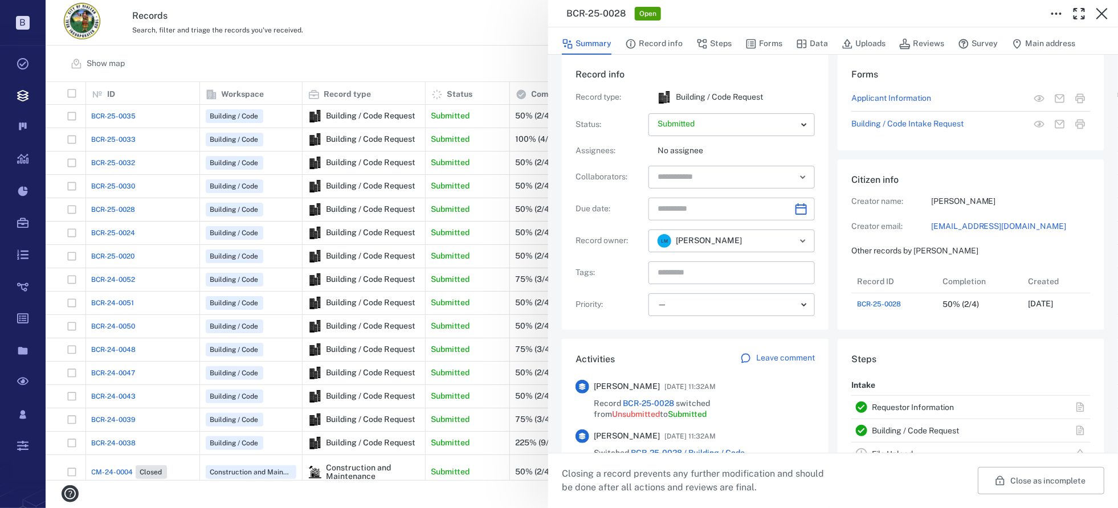
scroll to position [0, 0]
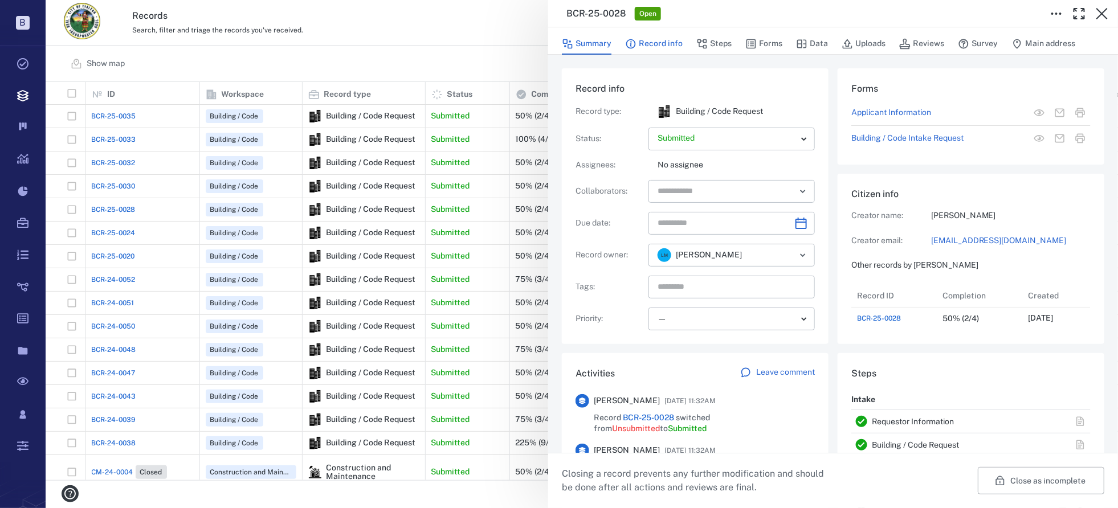
click at [660, 43] on button "Record info" at bounding box center [654, 44] width 58 height 22
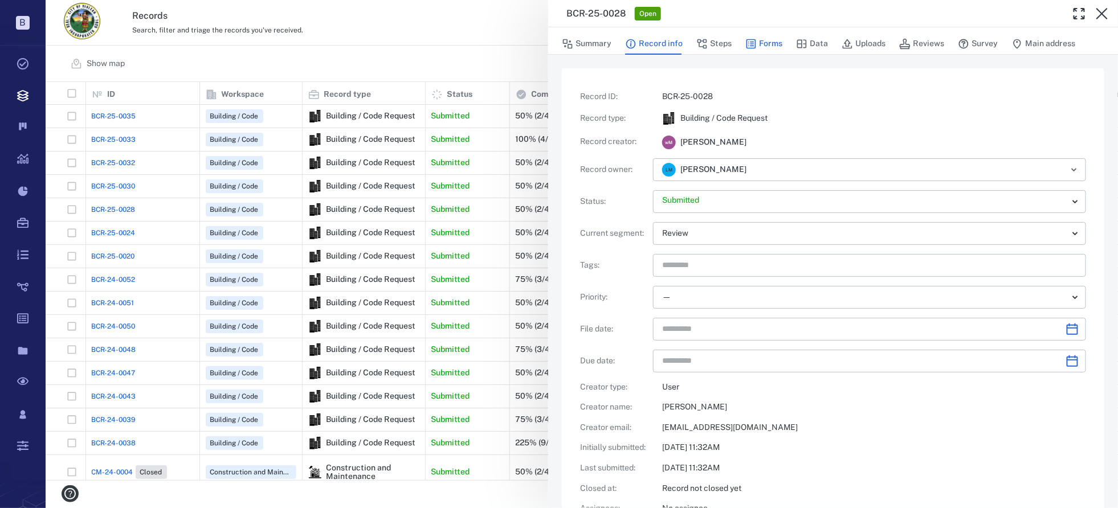
click at [763, 43] on button "Forms" at bounding box center [763, 44] width 37 height 22
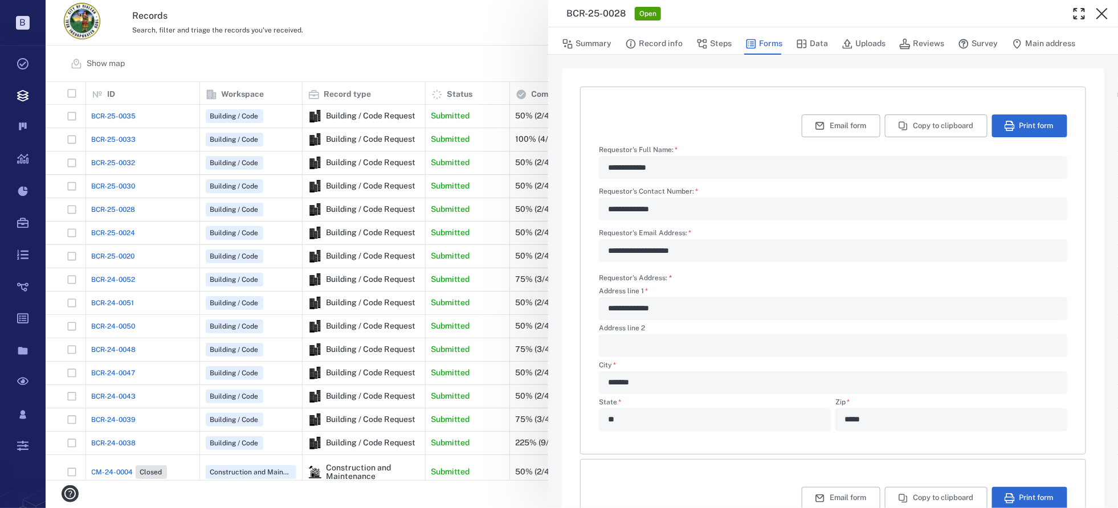
type textarea "*"
click at [1102, 14] on icon "button" at bounding box center [1102, 13] width 11 height 11
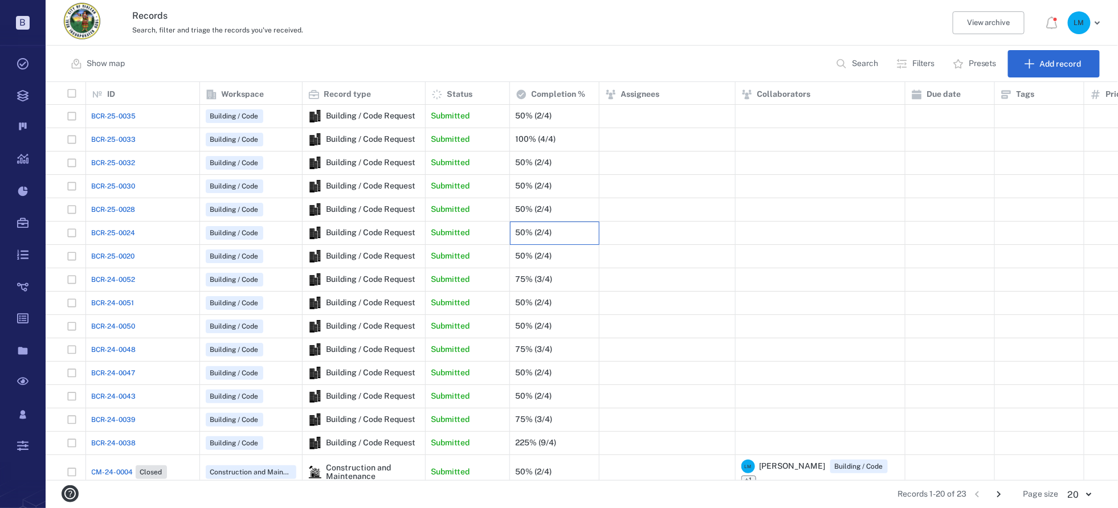
click at [568, 232] on div "50% (2/4)" at bounding box center [555, 233] width 78 height 23
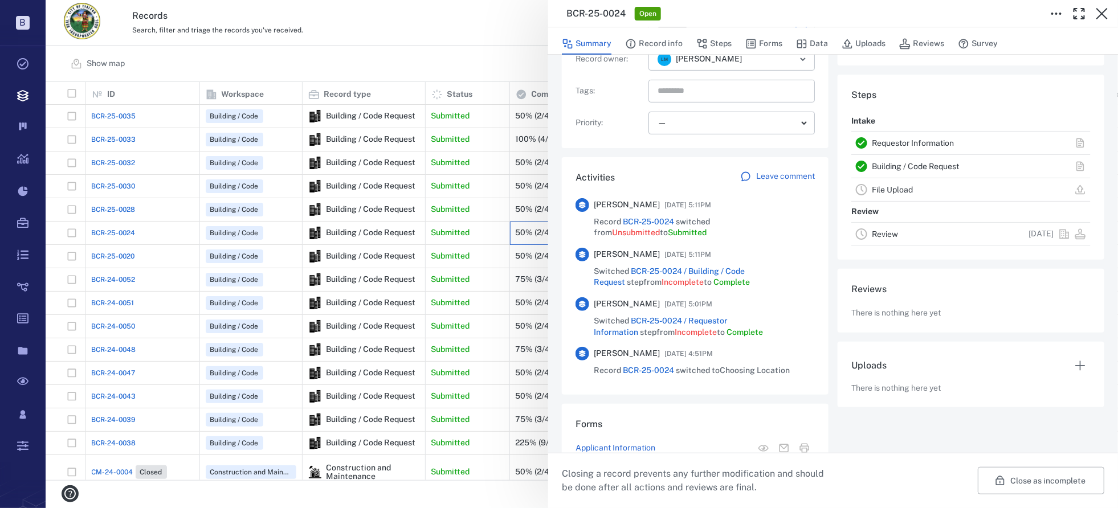
scroll to position [251, 0]
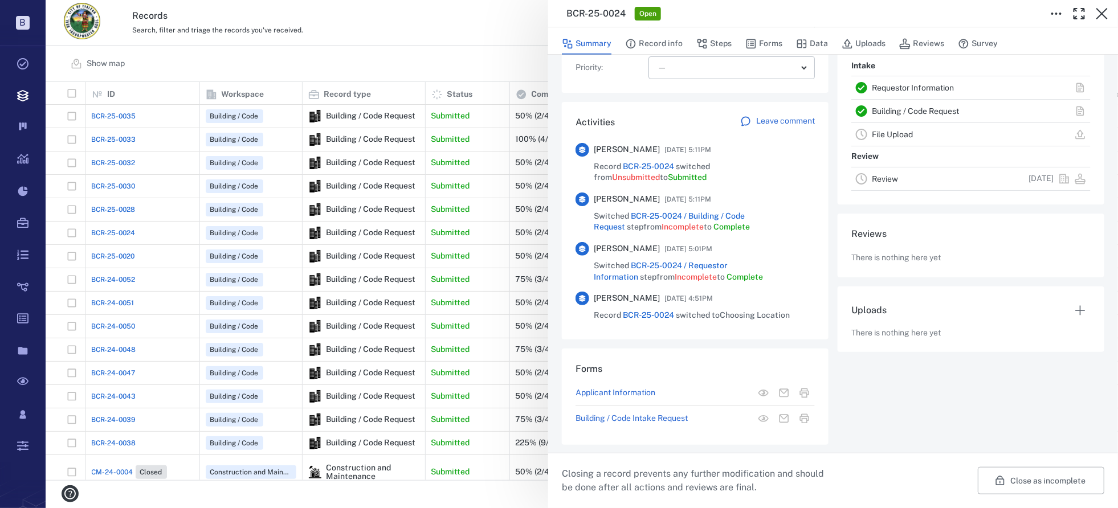
click at [606, 418] on p "Building / Code Intake Request" at bounding box center [632, 418] width 112 height 11
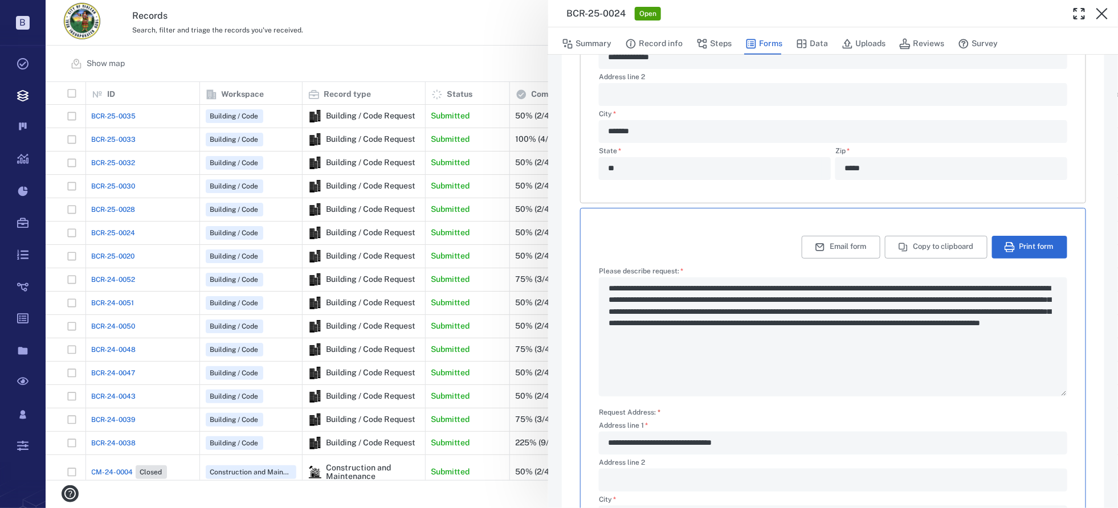
type textarea "*"
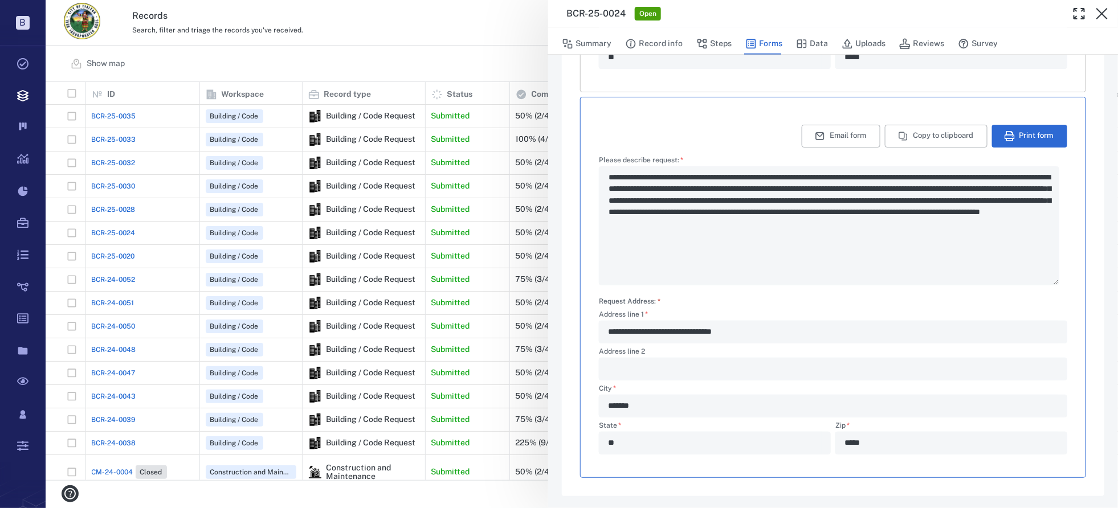
scroll to position [78, 0]
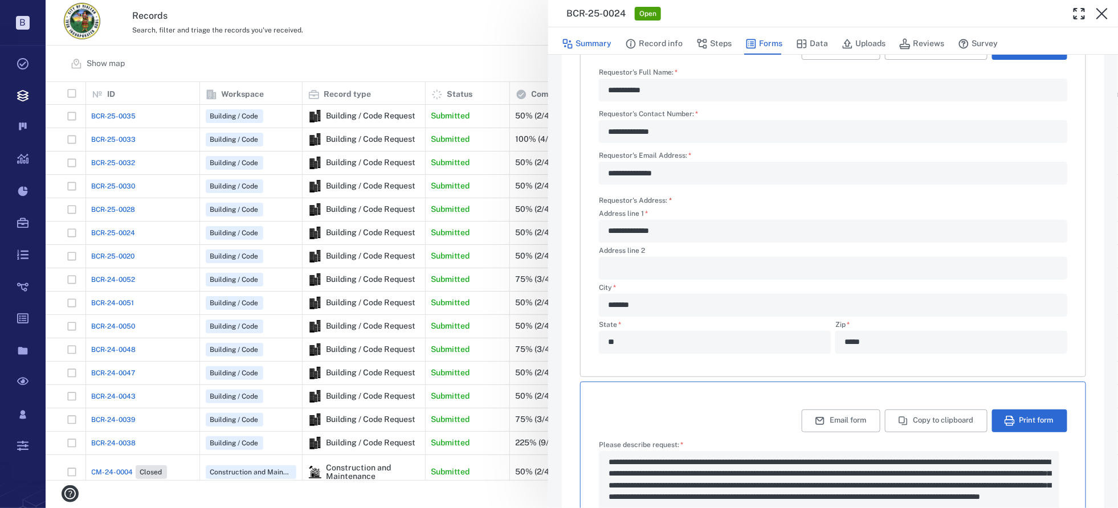
click at [588, 44] on button "Summary" at bounding box center [587, 44] width 50 height 22
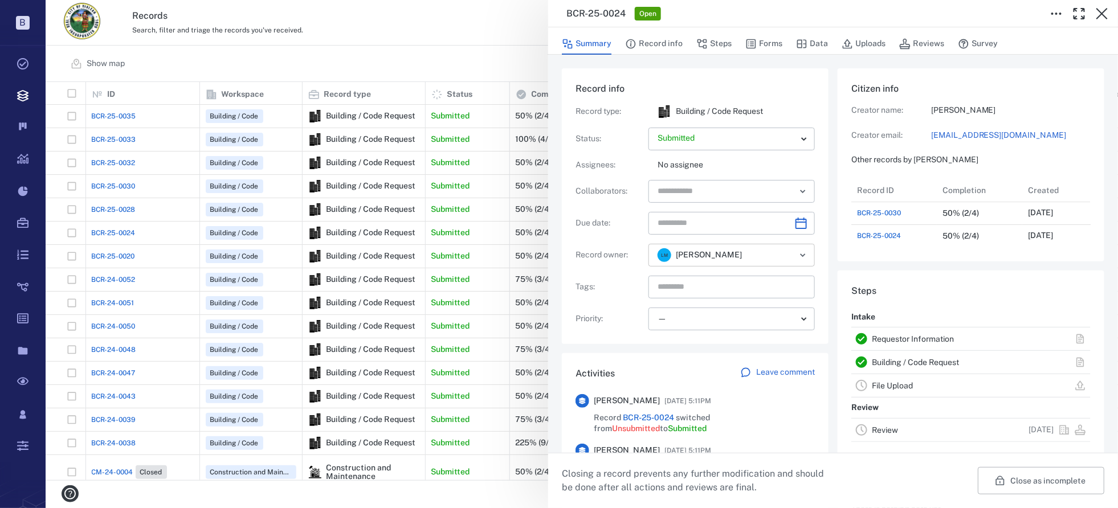
click at [801, 255] on icon "Open" at bounding box center [803, 255] width 14 height 14
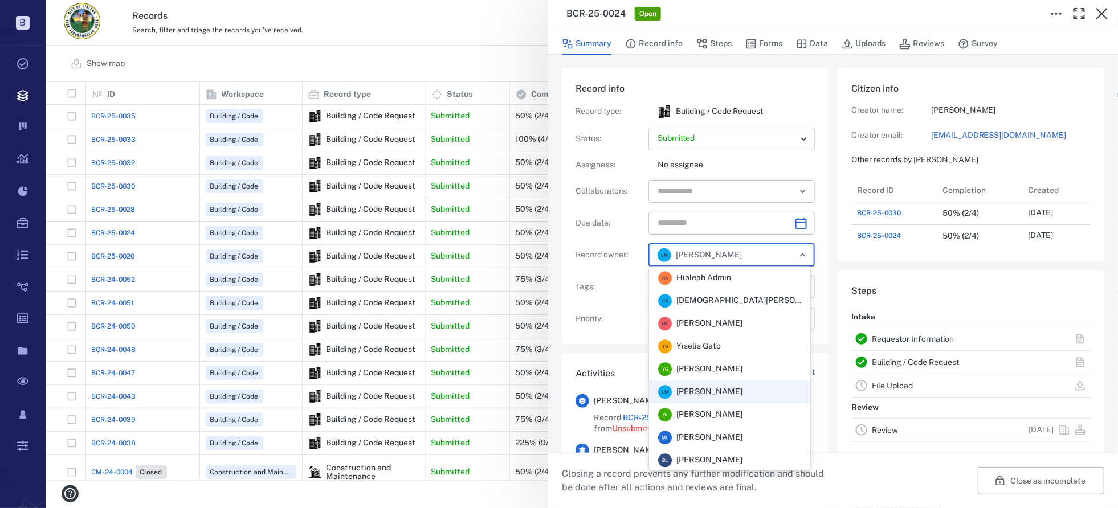
click at [723, 368] on span "[PERSON_NAME]" at bounding box center [710, 369] width 66 height 11
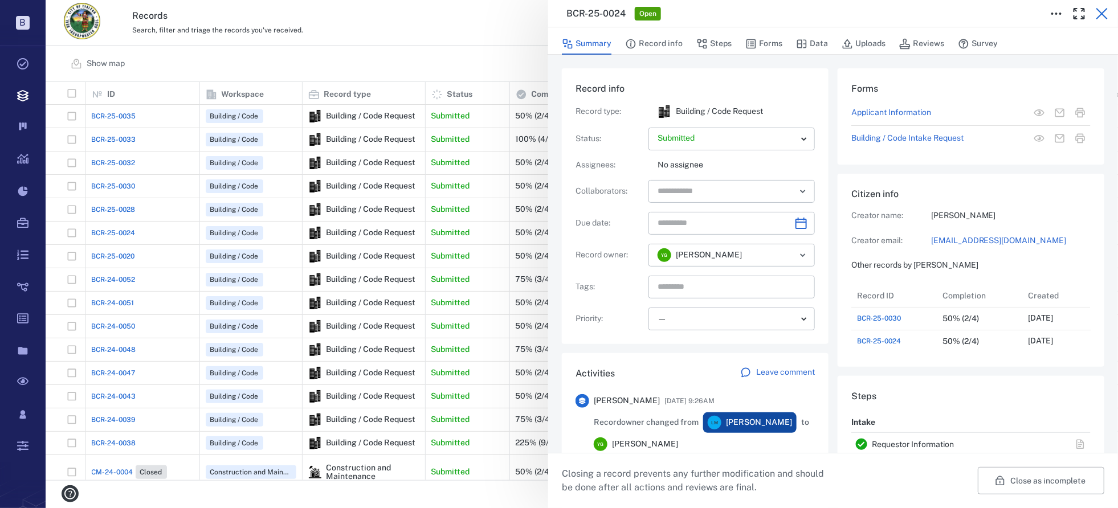
click at [1106, 13] on icon "button" at bounding box center [1102, 14] width 14 height 14
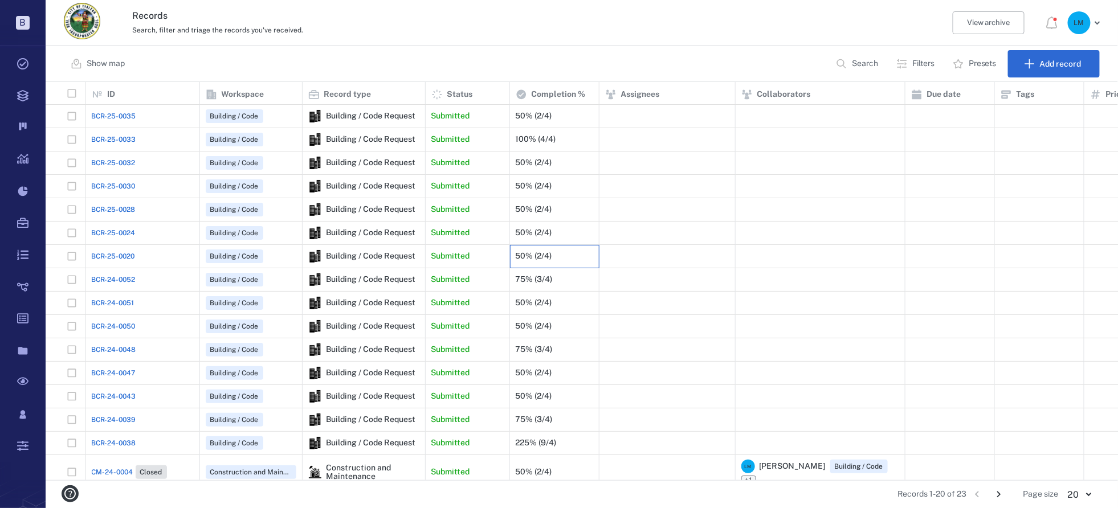
click at [529, 254] on div "50% (2/4)" at bounding box center [534, 256] width 36 height 9
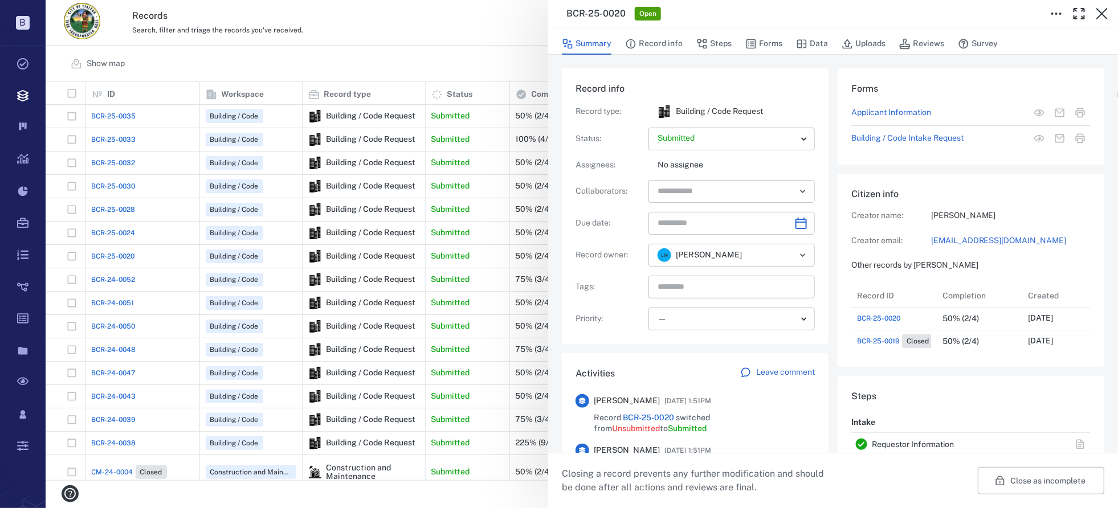
click at [866, 319] on span "BCR-25-0020" at bounding box center [878, 318] width 43 height 10
click at [889, 319] on span "BCR-25-0020" at bounding box center [878, 318] width 43 height 10
click at [959, 321] on div "50% (2/4)" at bounding box center [961, 319] width 36 height 9
click at [699, 110] on p "Building / Code Request" at bounding box center [719, 111] width 87 height 11
click at [649, 45] on button "Record info" at bounding box center [654, 44] width 58 height 22
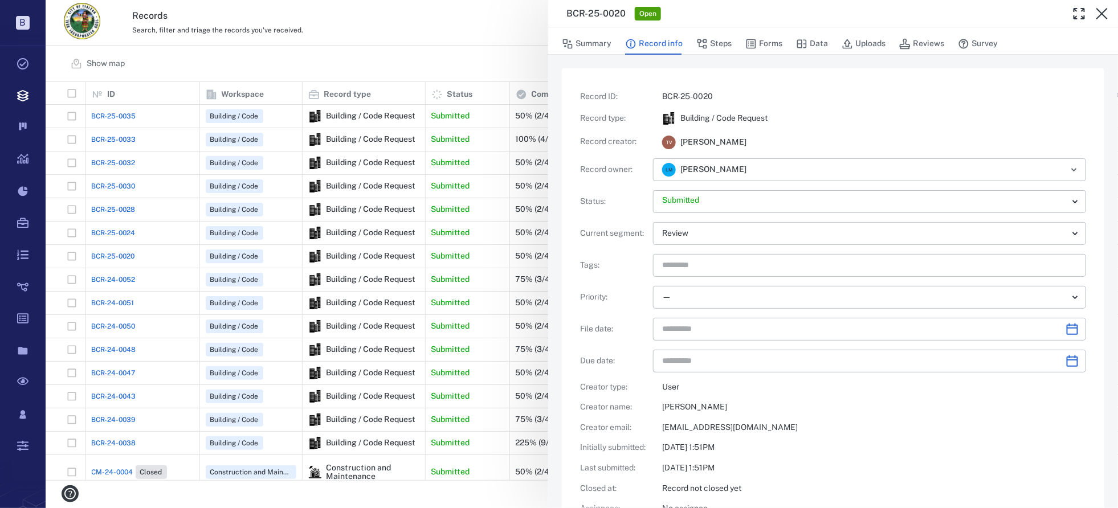
click at [746, 116] on p "Building / Code Request" at bounding box center [724, 118] width 87 height 11
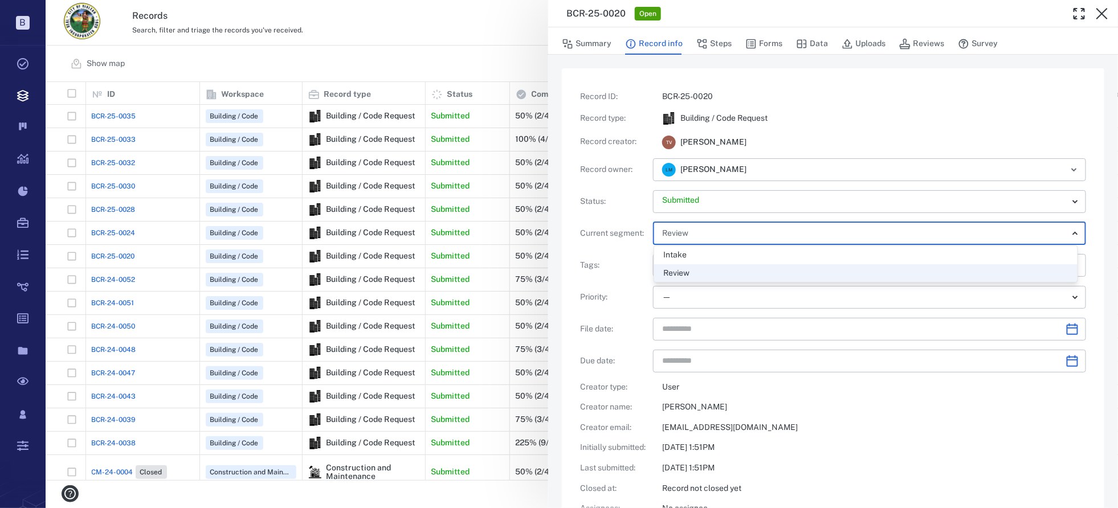
click at [771, 235] on body "B Tasks Records Boards Dashboard Reports Record types Guide steps Rules Form bu…" at bounding box center [559, 254] width 1118 height 508
click at [771, 235] on div at bounding box center [559, 254] width 1118 height 508
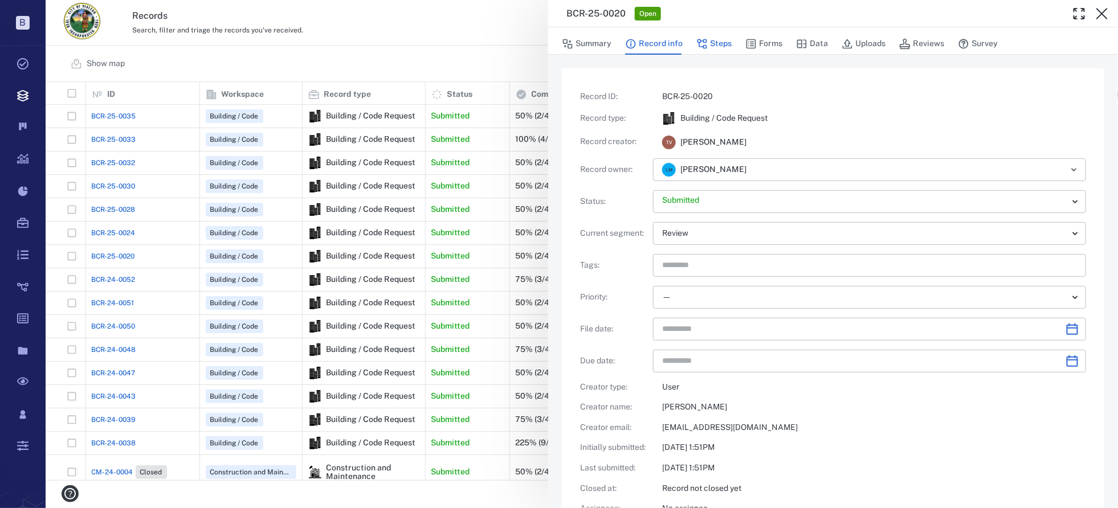
click at [720, 43] on button "Steps" at bounding box center [713, 44] width 35 height 22
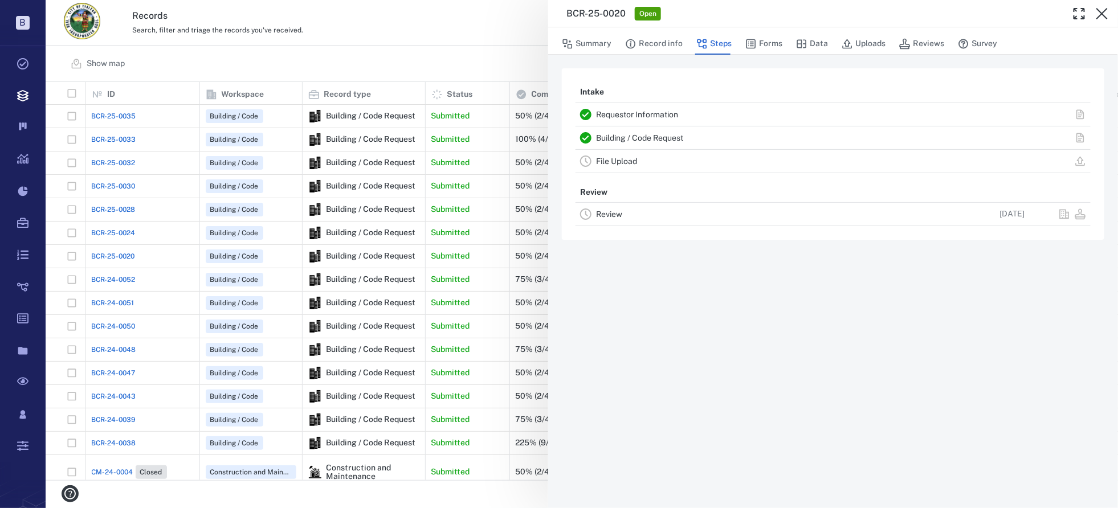
drag, startPoint x: 1105, startPoint y: 11, endPoint x: 574, endPoint y: 116, distance: 541.0
click at [1104, 11] on icon "button" at bounding box center [1102, 13] width 11 height 11
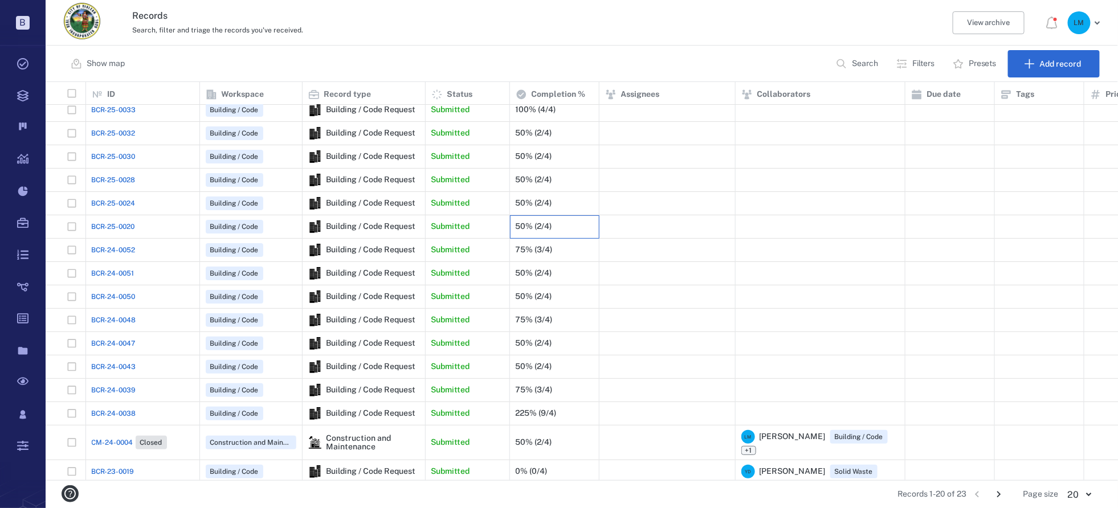
scroll to position [96, 0]
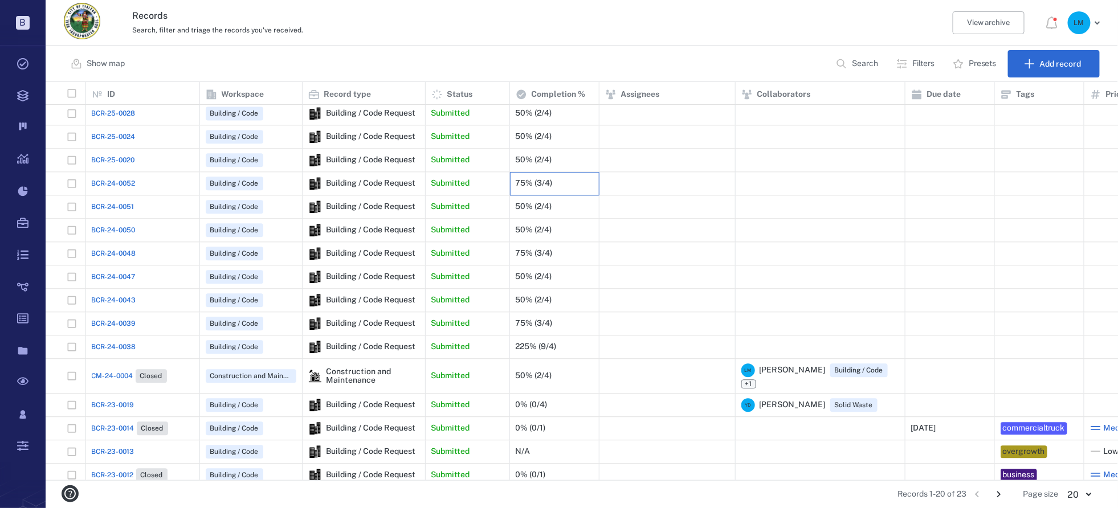
click at [571, 184] on div "75% (3/4)" at bounding box center [555, 183] width 78 height 23
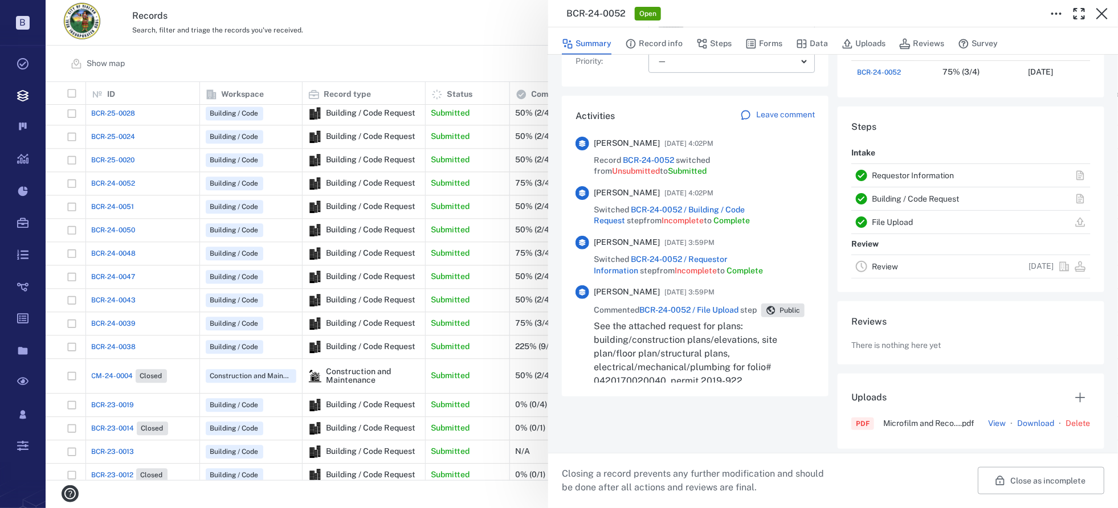
click at [670, 307] on span "BCR-24-0052 / File Upload" at bounding box center [688, 309] width 99 height 9
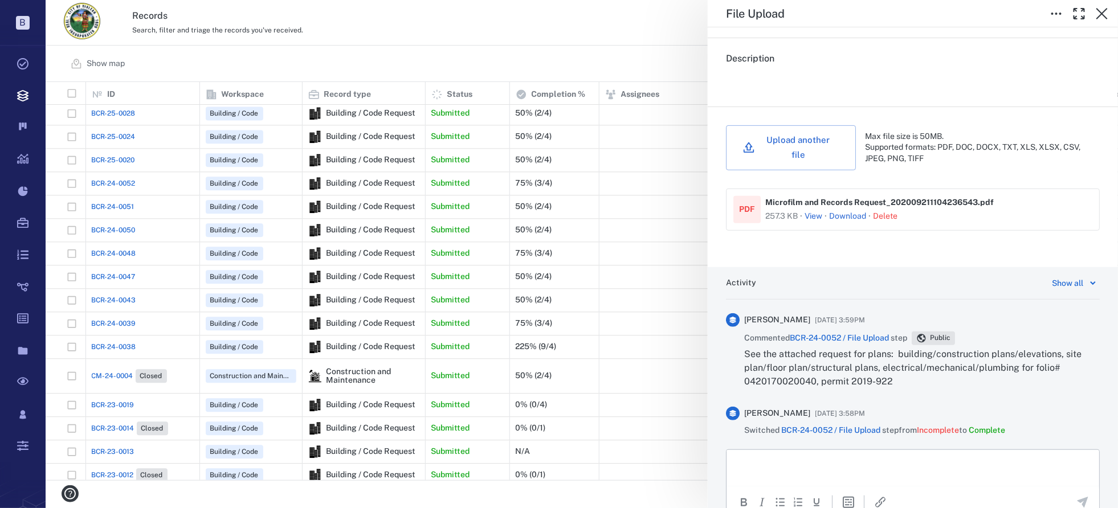
scroll to position [171, 0]
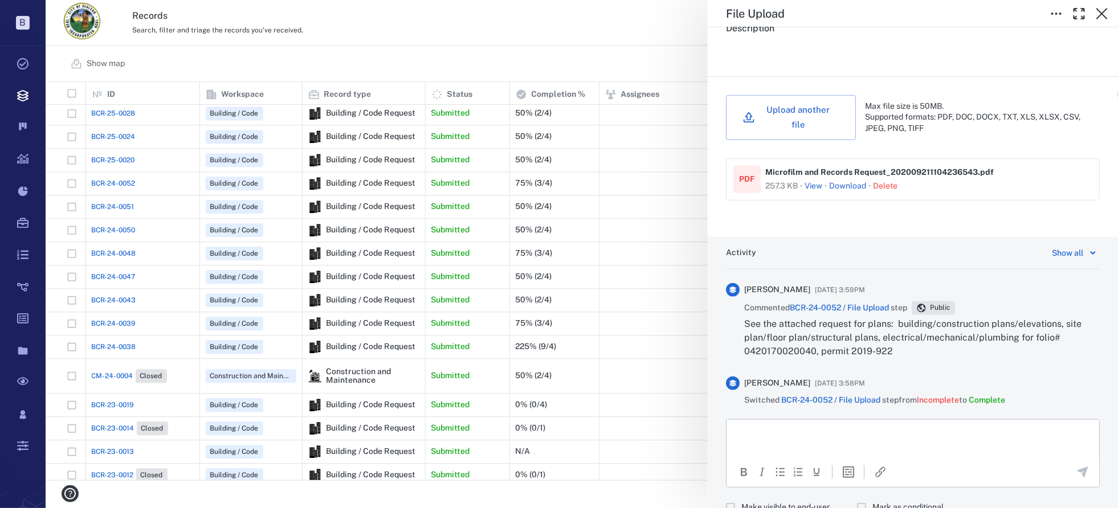
click at [816, 181] on button "View" at bounding box center [814, 186] width 18 height 11
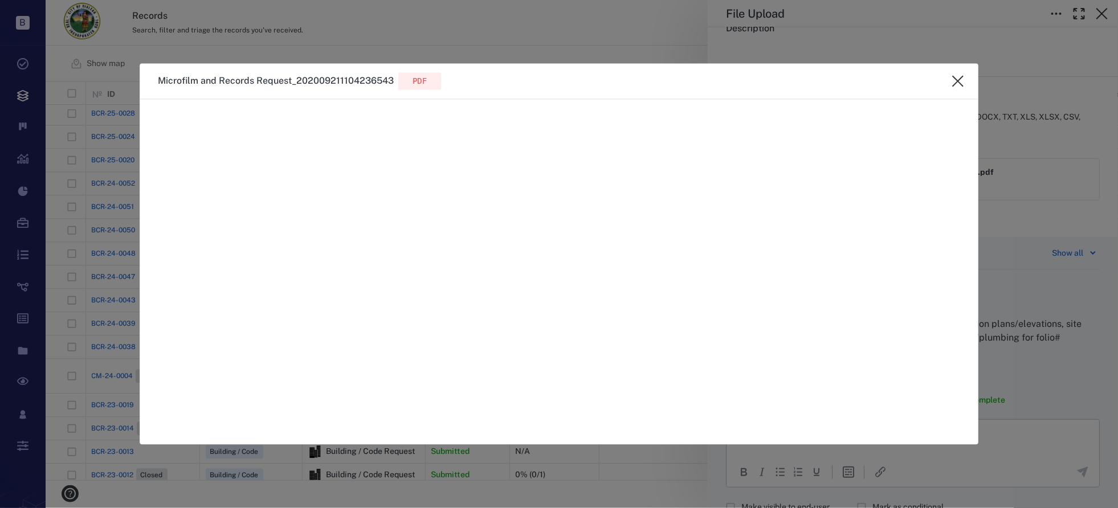
click at [950, 77] on button "close" at bounding box center [958, 81] width 23 height 23
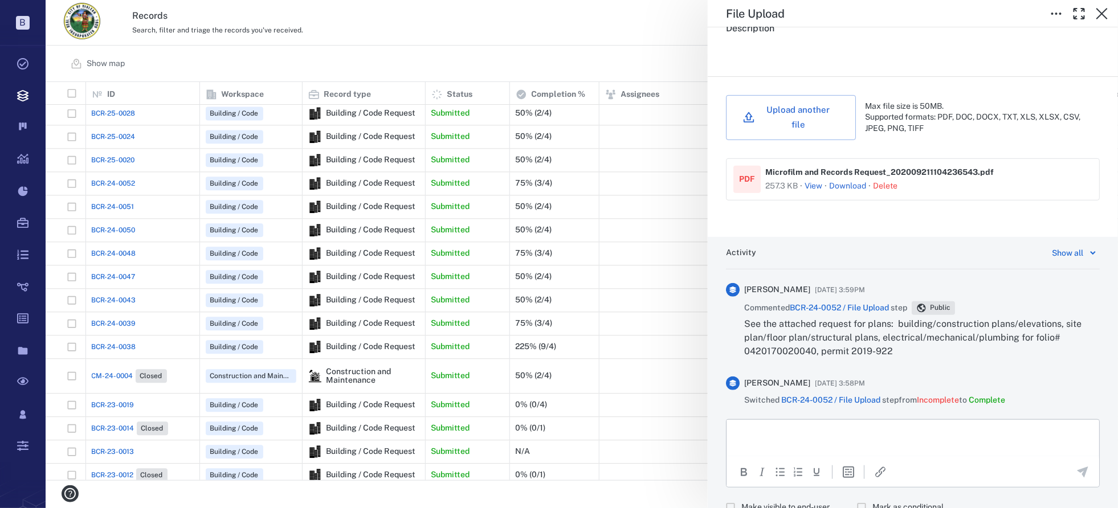
click at [846, 181] on link "Download" at bounding box center [847, 186] width 37 height 11
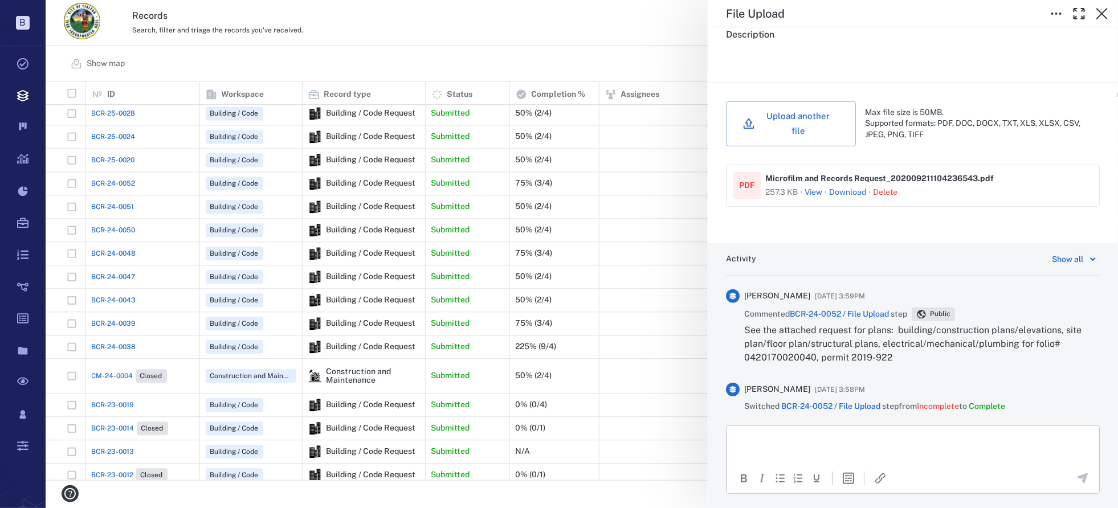
scroll to position [0, 0]
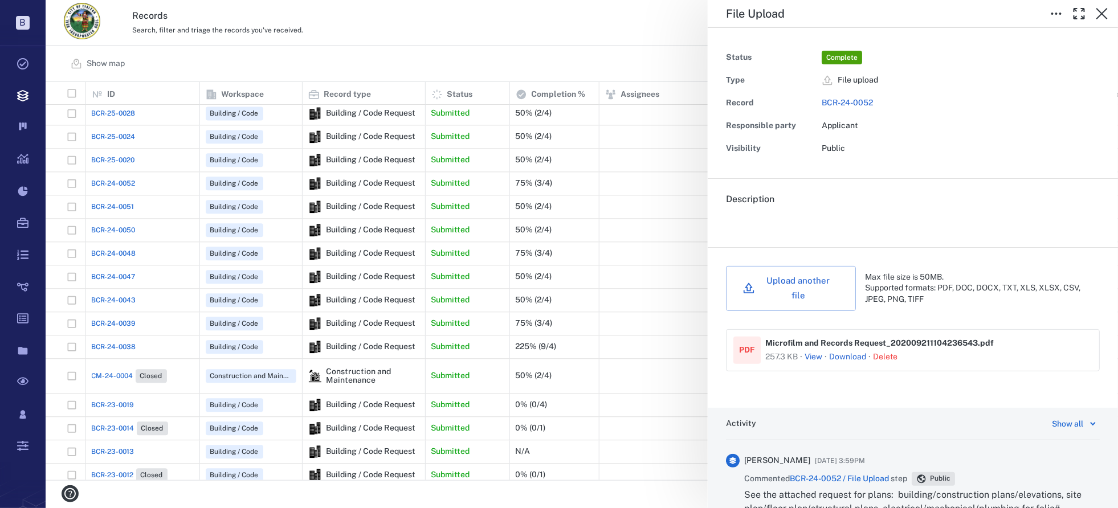
drag, startPoint x: 1102, startPoint y: 17, endPoint x: 796, endPoint y: 69, distance: 310.4
click at [796, 70] on div "File Upload Status Complete Type File upload Record BCR-24-0052 Responsible par…" at bounding box center [913, 254] width 410 height 508
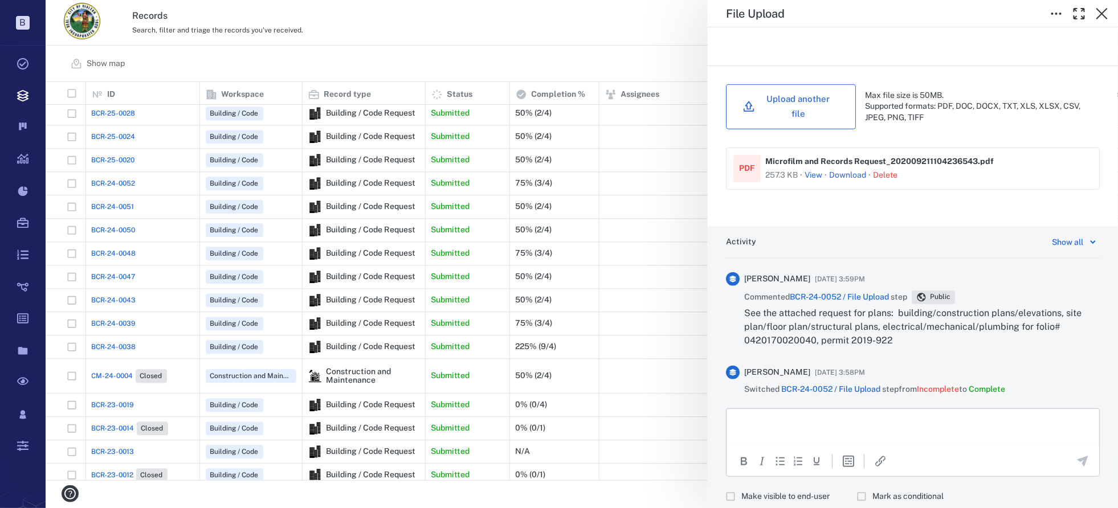
scroll to position [205, 0]
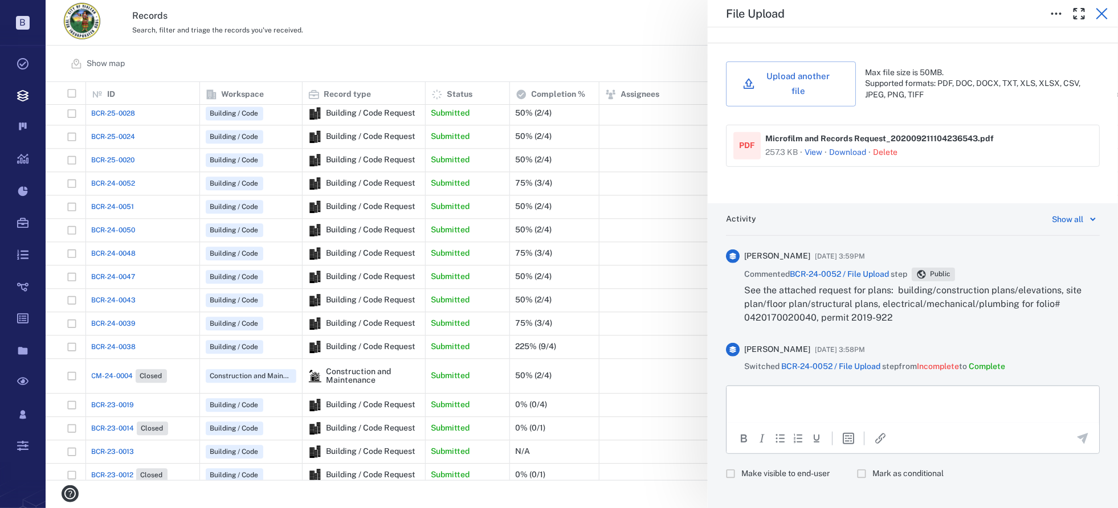
click at [1101, 15] on icon "button" at bounding box center [1102, 13] width 11 height 11
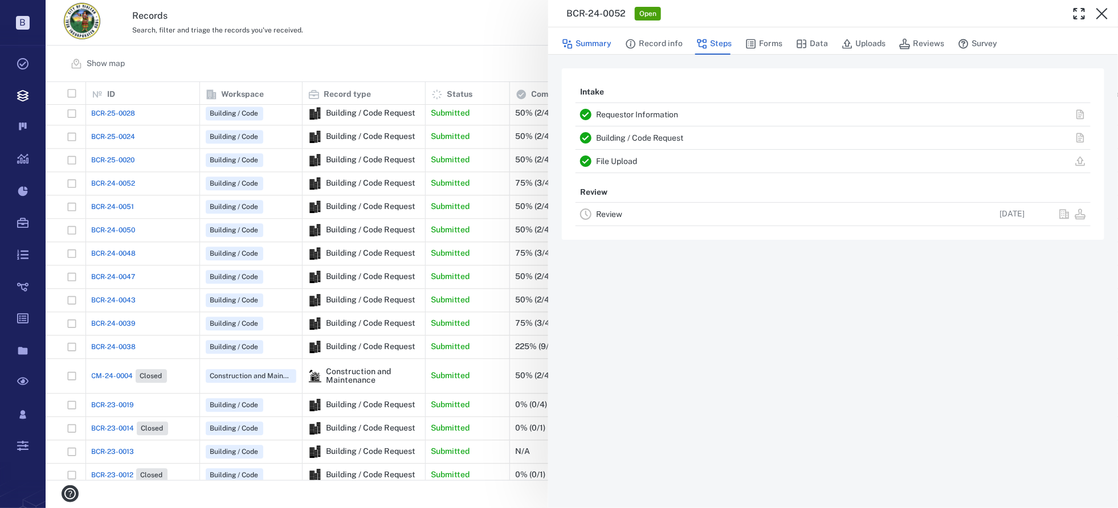
click at [601, 39] on button "Summary" at bounding box center [587, 44] width 50 height 22
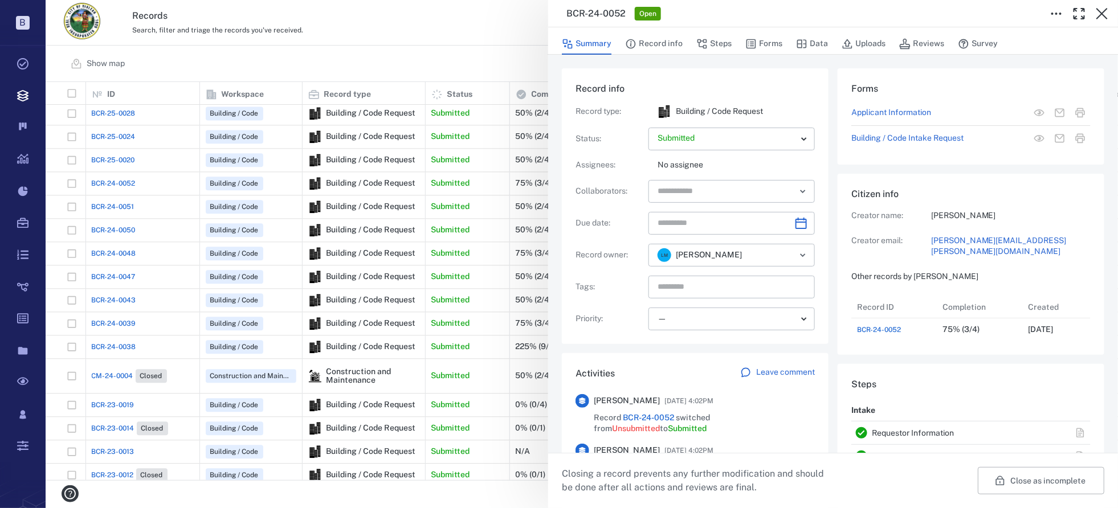
scroll to position [45, 227]
click at [801, 255] on icon "Open" at bounding box center [803, 255] width 5 height 2
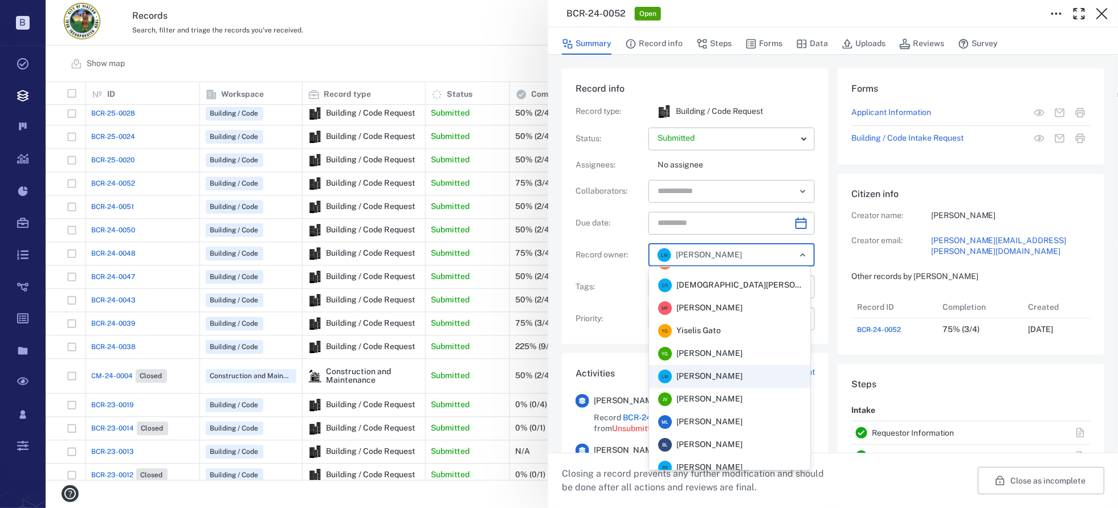
scroll to position [0, 0]
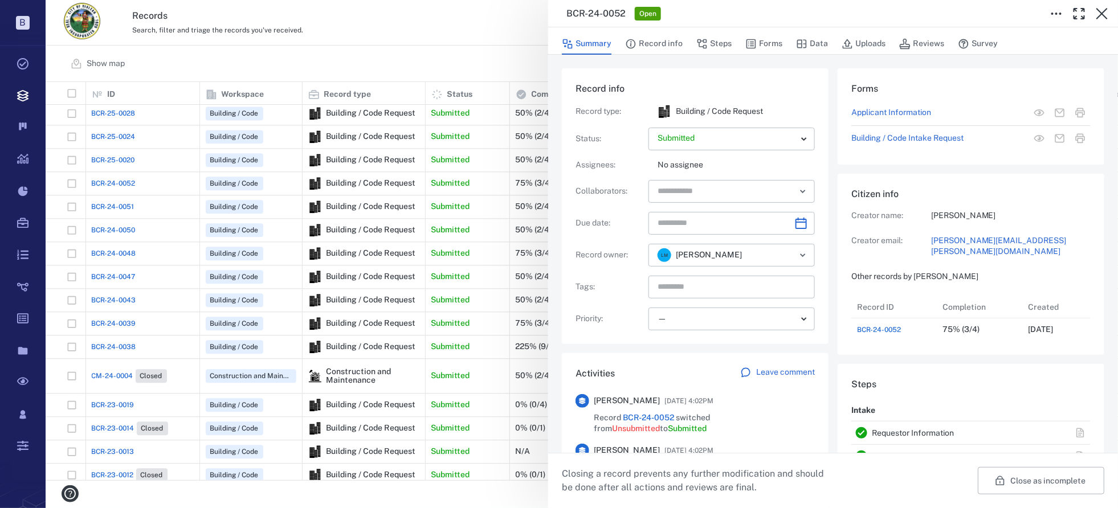
click at [820, 194] on div "Record info Record type : Building / Code Request Status : Submitted ********* …" at bounding box center [695, 206] width 267 height 276
click at [787, 139] on body "B Tasks Records Boards Dashboard Reports Record types Guide steps Rules Form bu…" at bounding box center [559, 254] width 1118 height 508
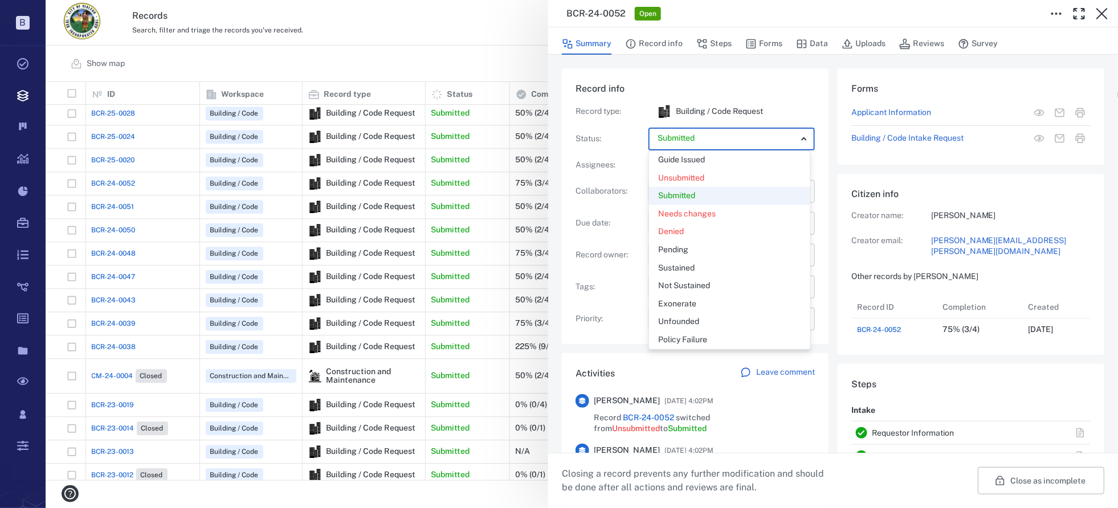
click at [809, 102] on div at bounding box center [559, 254] width 1118 height 508
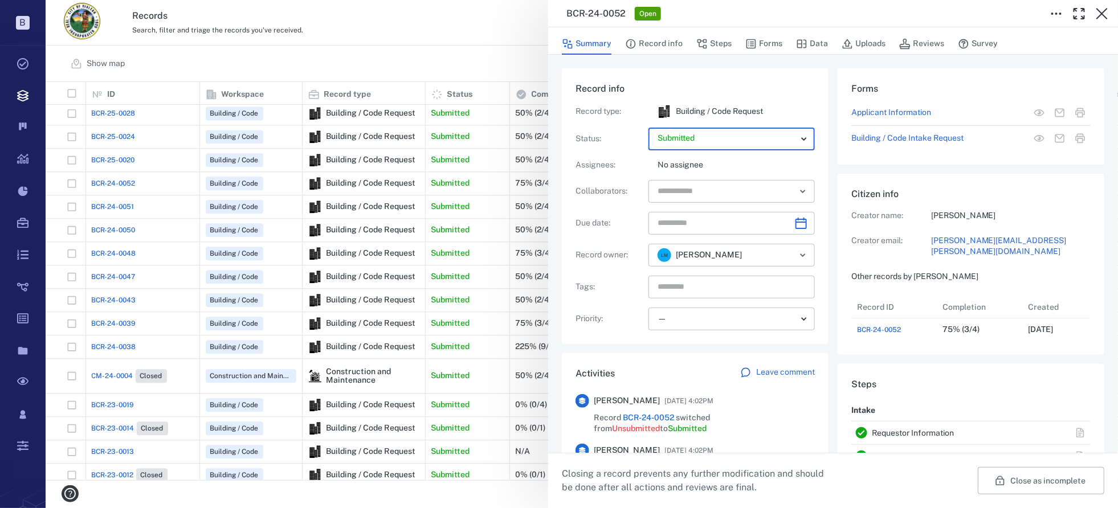
click at [889, 112] on p "Applicant Information" at bounding box center [892, 112] width 80 height 11
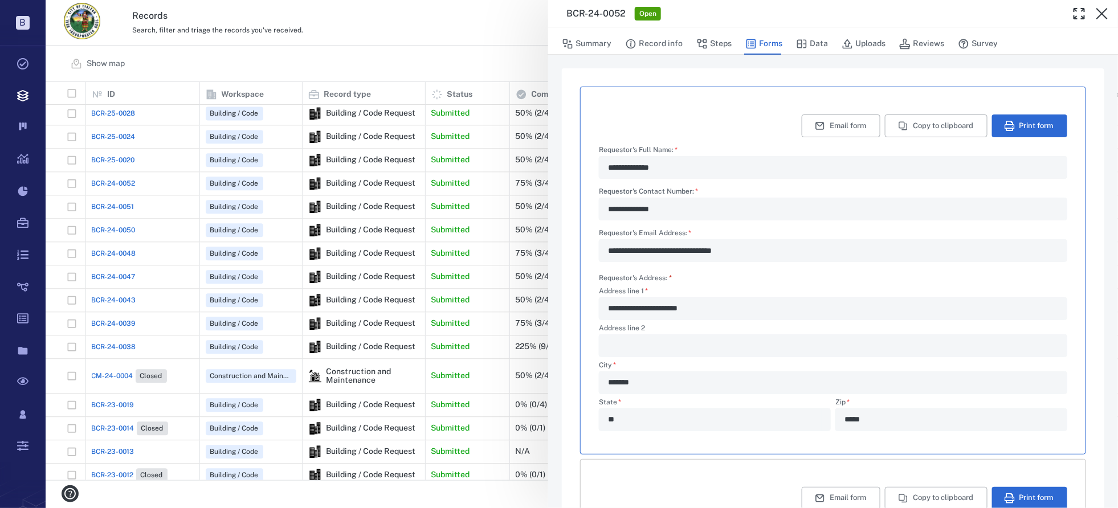
scroll to position [2, 0]
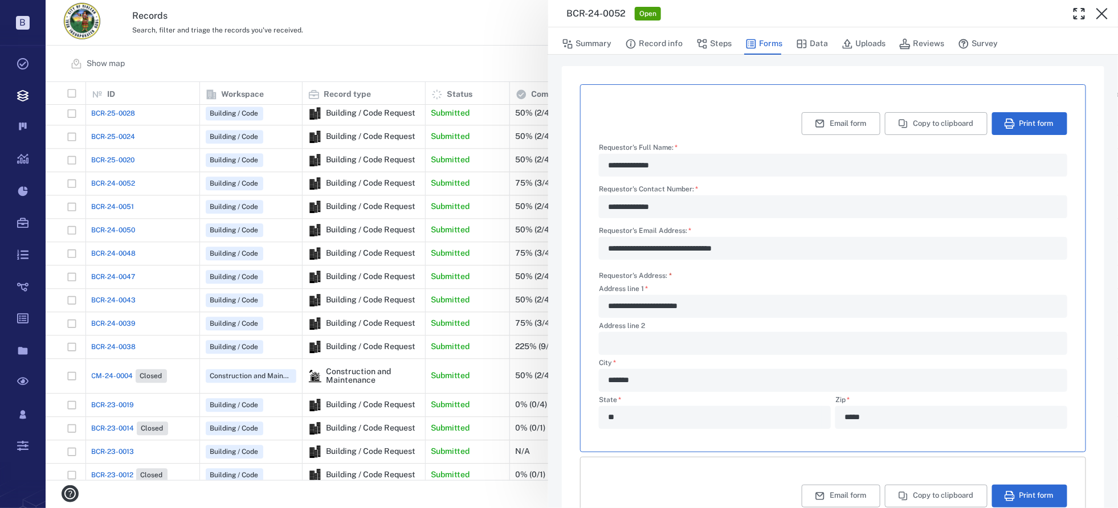
type textarea "*"
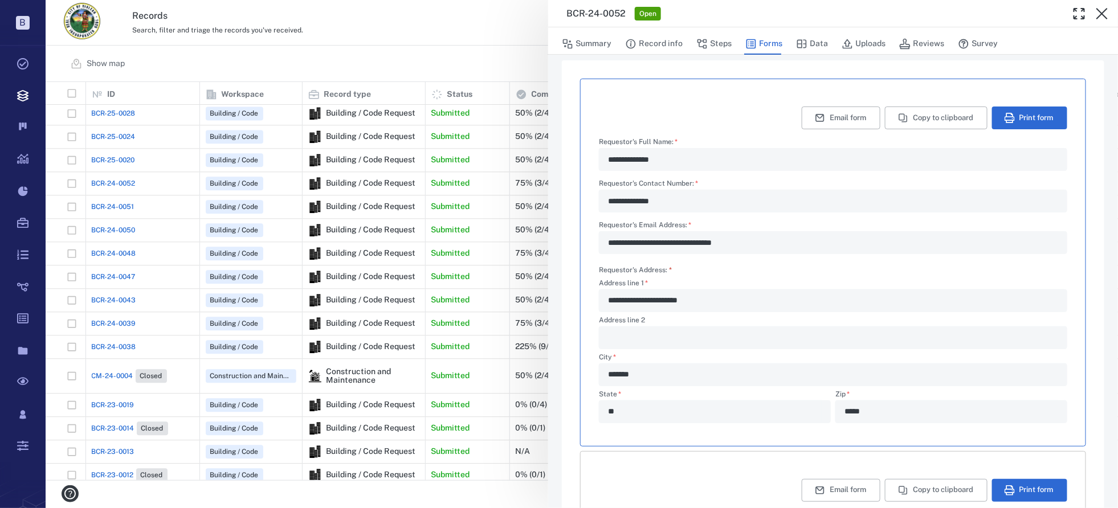
scroll to position [0, 0]
